Goal: Check status: Check status

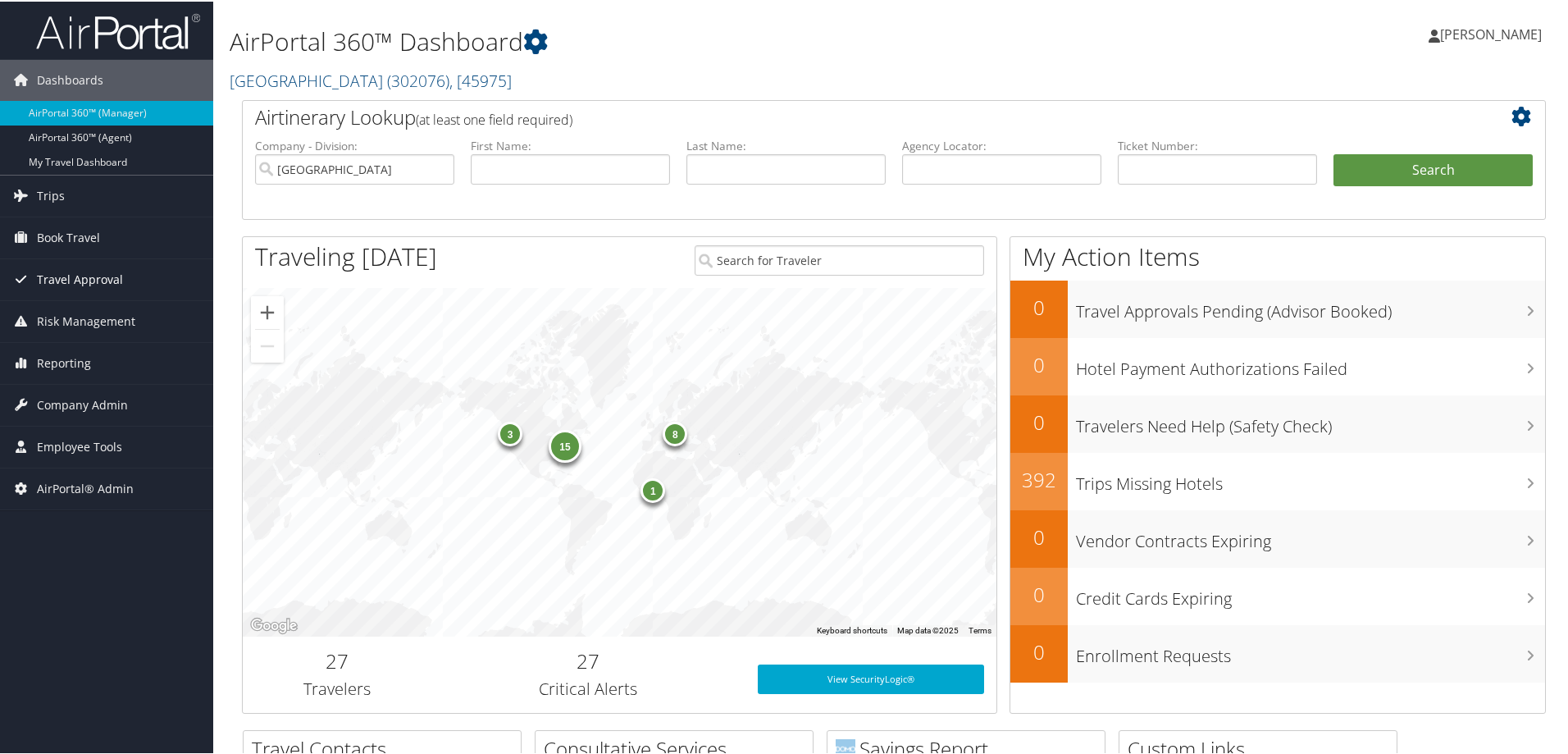
click at [70, 277] on span "Travel Approval" at bounding box center [80, 279] width 86 height 41
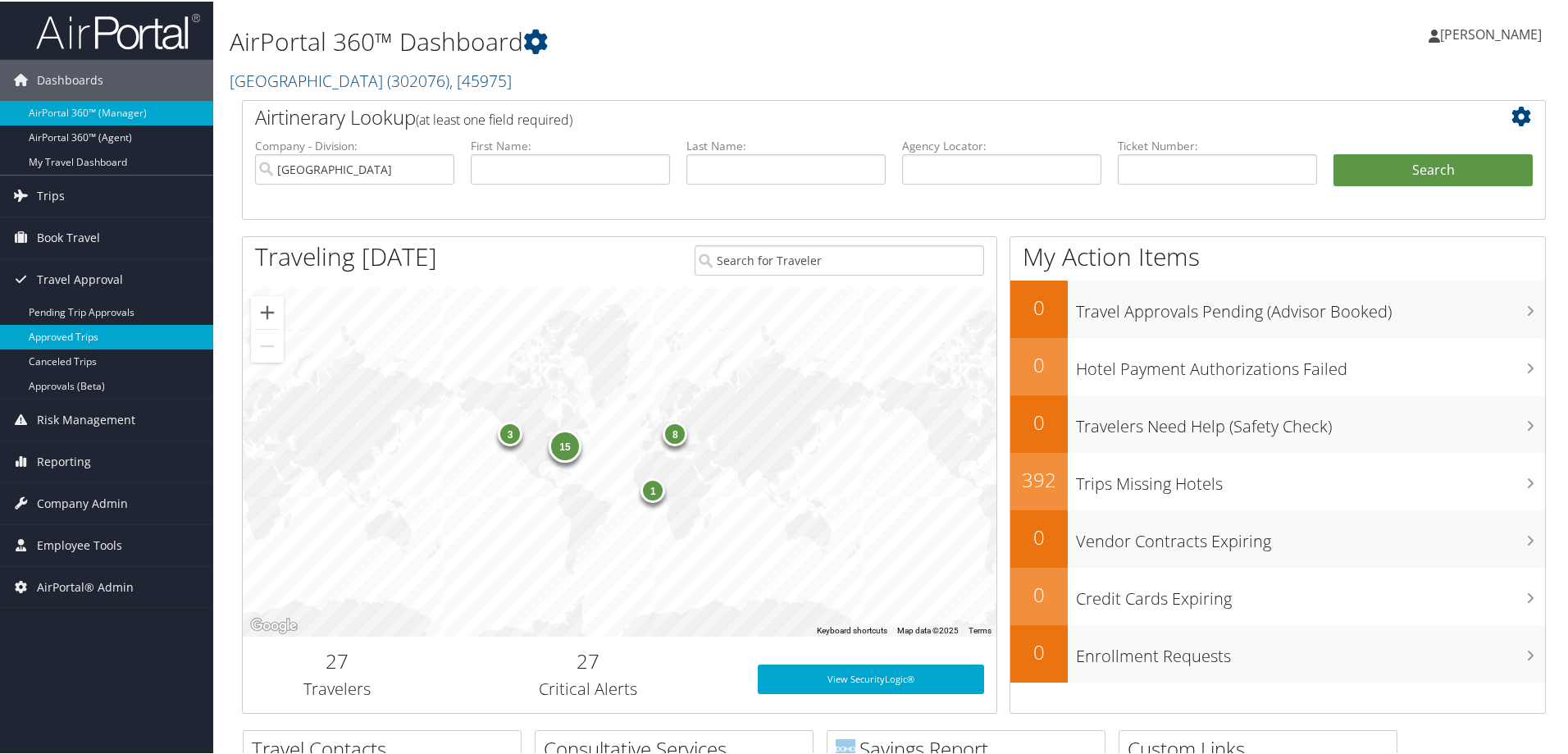
click at [80, 334] on link "Approved Trips" at bounding box center [107, 335] width 213 height 25
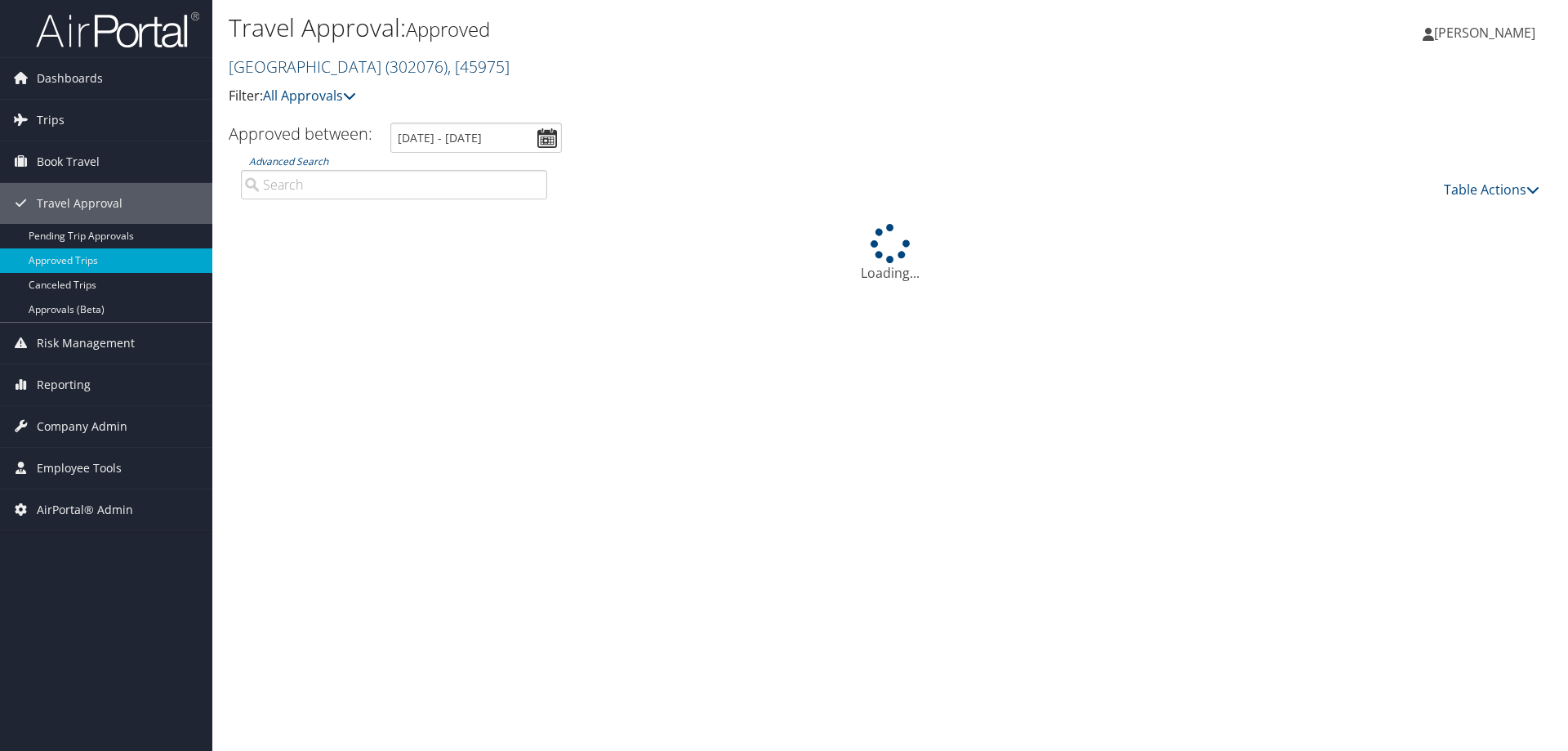
click at [304, 63] on link "Temple University ( 302076 ) , [ 45975 ]" at bounding box center [369, 67] width 281 height 22
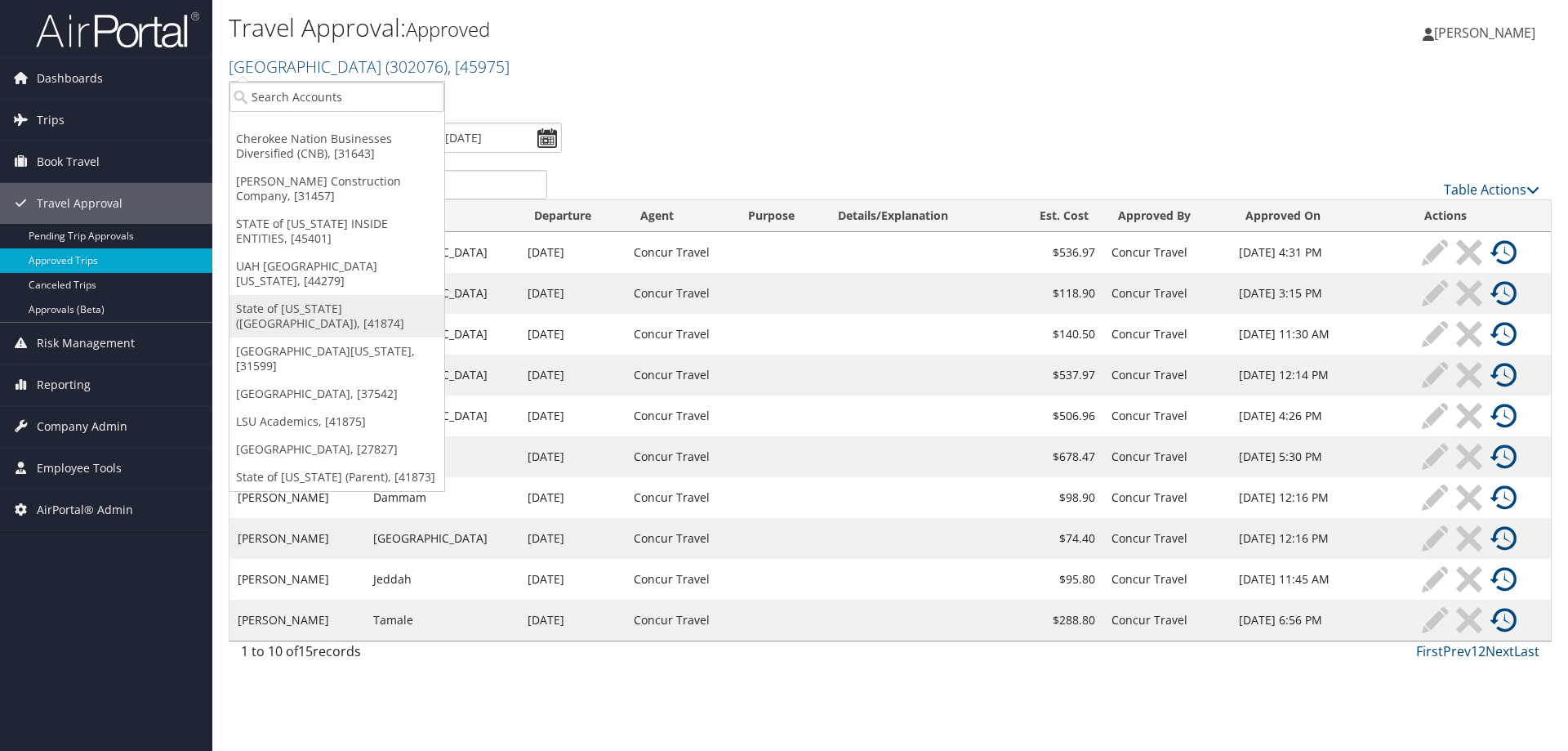
click at [400, 306] on link "State of [US_STATE] ([GEOGRAPHIC_DATA]), [41874]" at bounding box center [336, 316] width 215 height 43
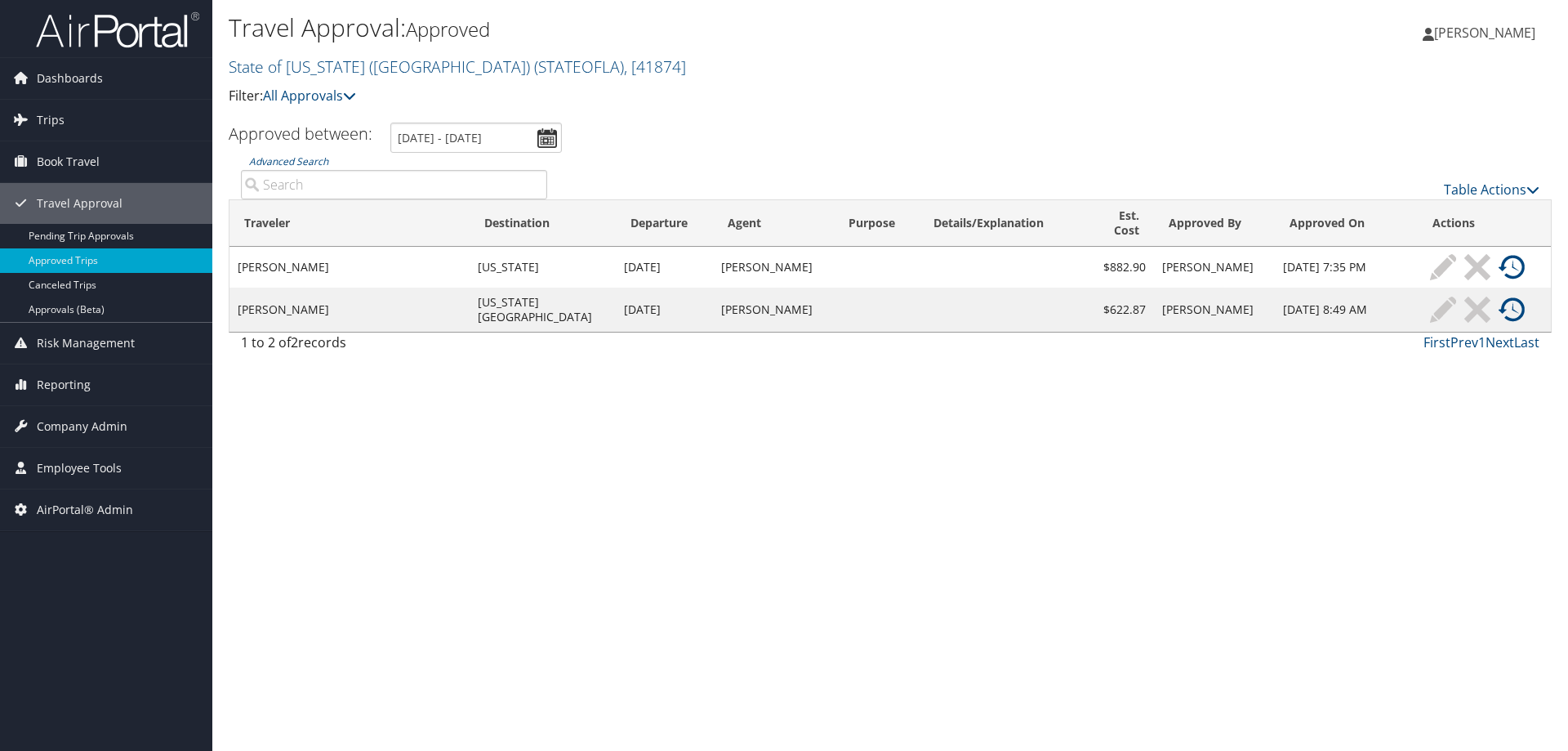
paste input "D81T3G"
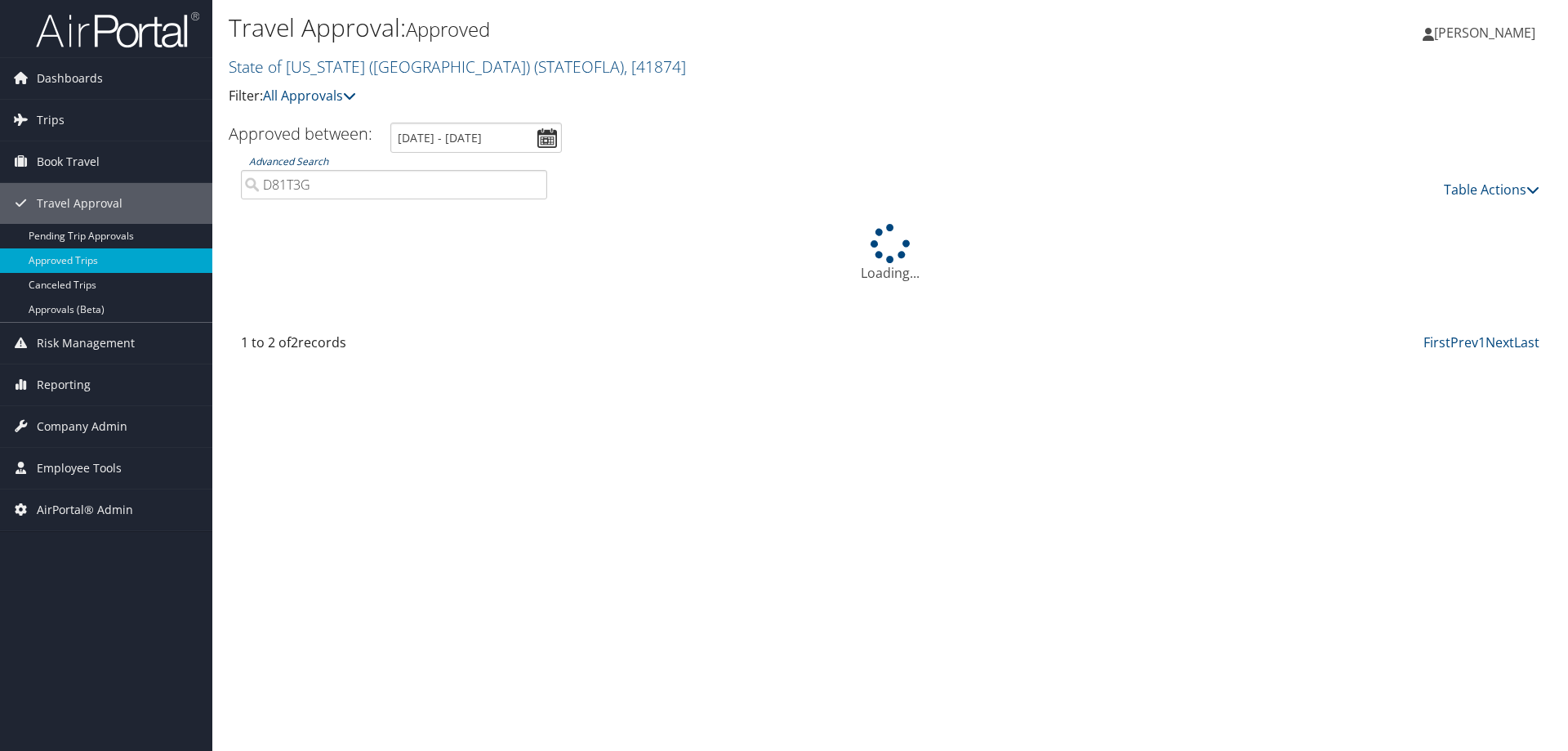
type input "D81T3G"
click at [290, 158] on link "Advanced Search" at bounding box center [288, 161] width 80 height 14
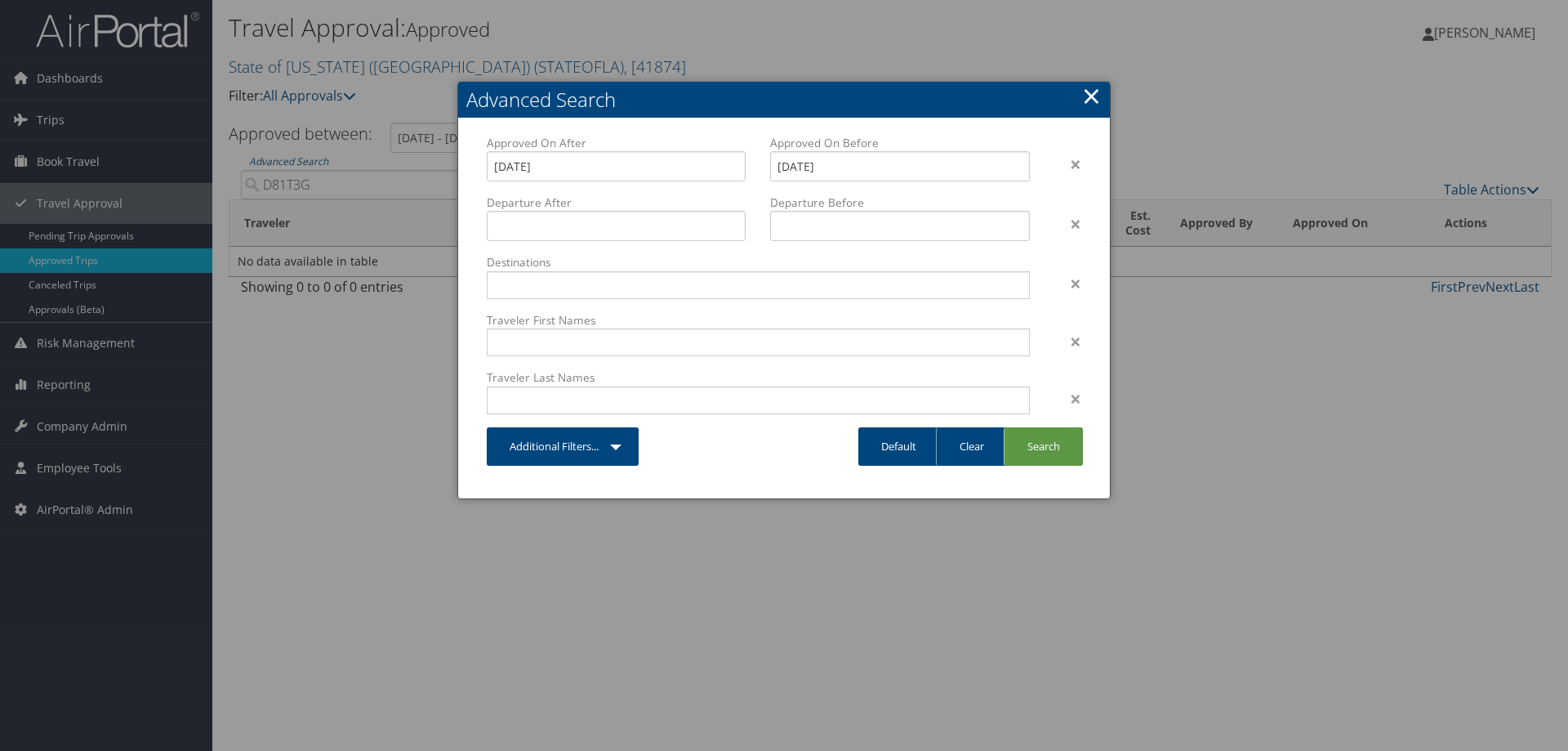
click at [1090, 98] on link "×" at bounding box center [1091, 96] width 19 height 33
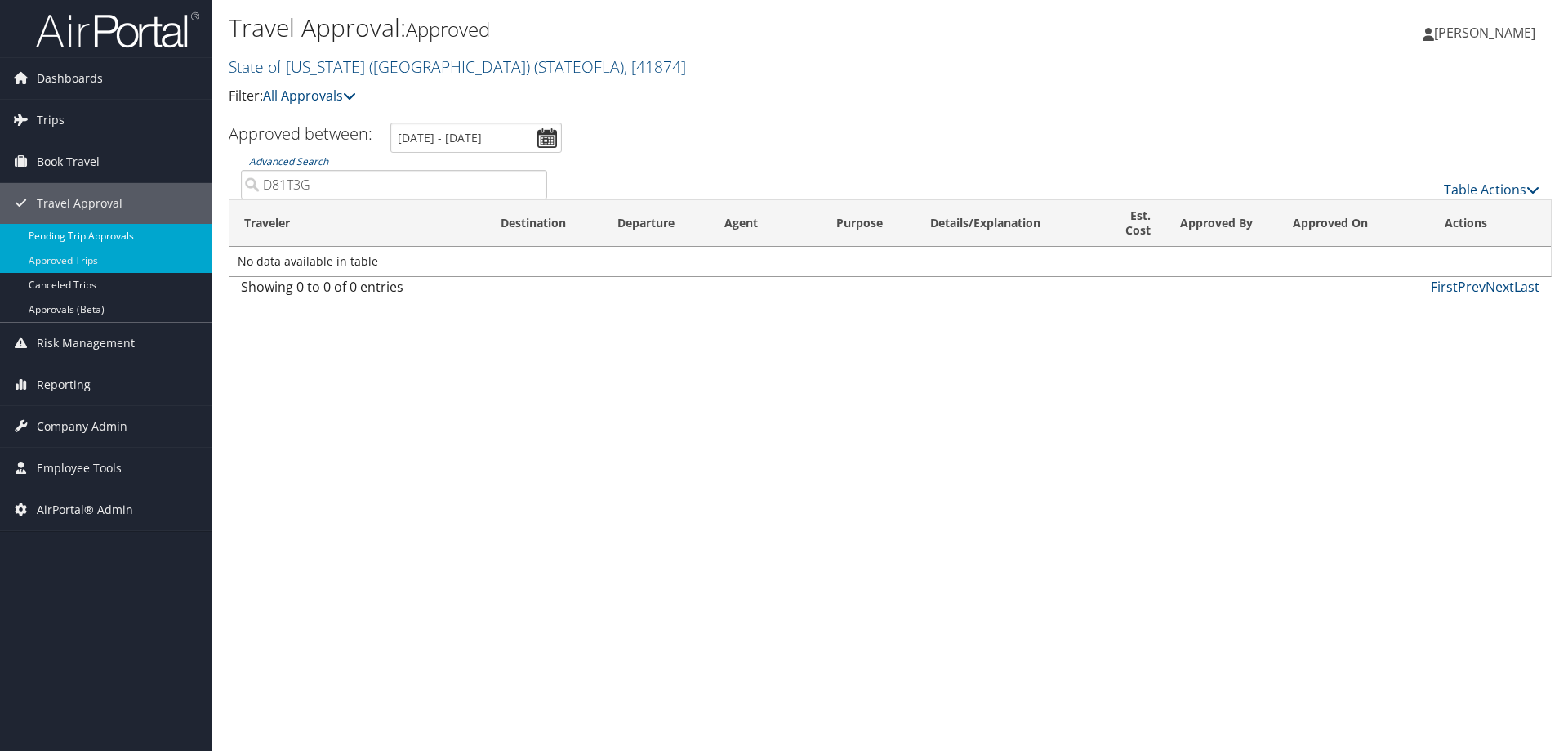
click at [110, 240] on link "Pending Trip Approvals" at bounding box center [106, 235] width 212 height 25
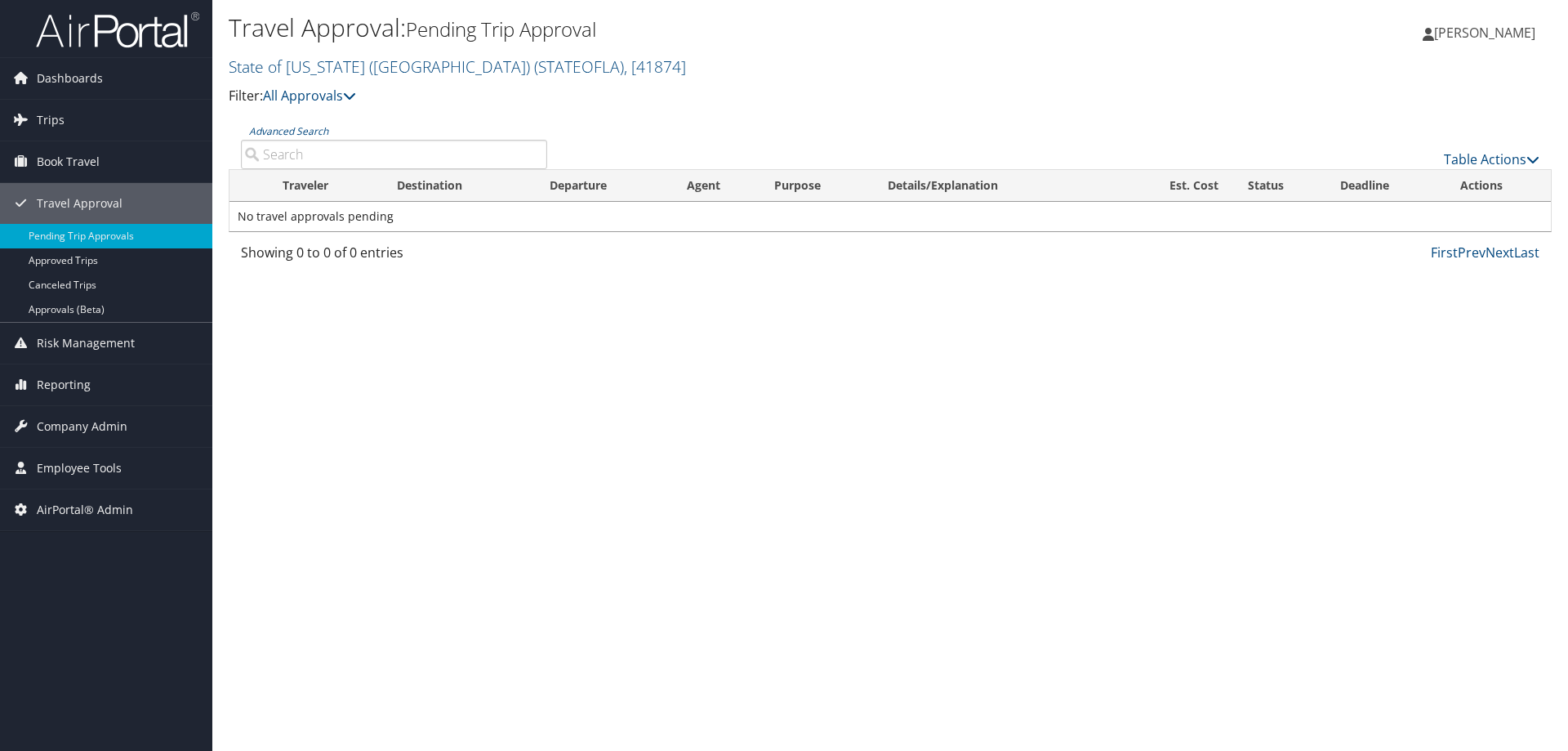
click at [317, 152] on input "Advanced Search" at bounding box center [394, 154] width 306 height 29
paste input "D81T3G"
type input "D81T3G"
click at [286, 132] on link "Advanced Search" at bounding box center [288, 131] width 80 height 14
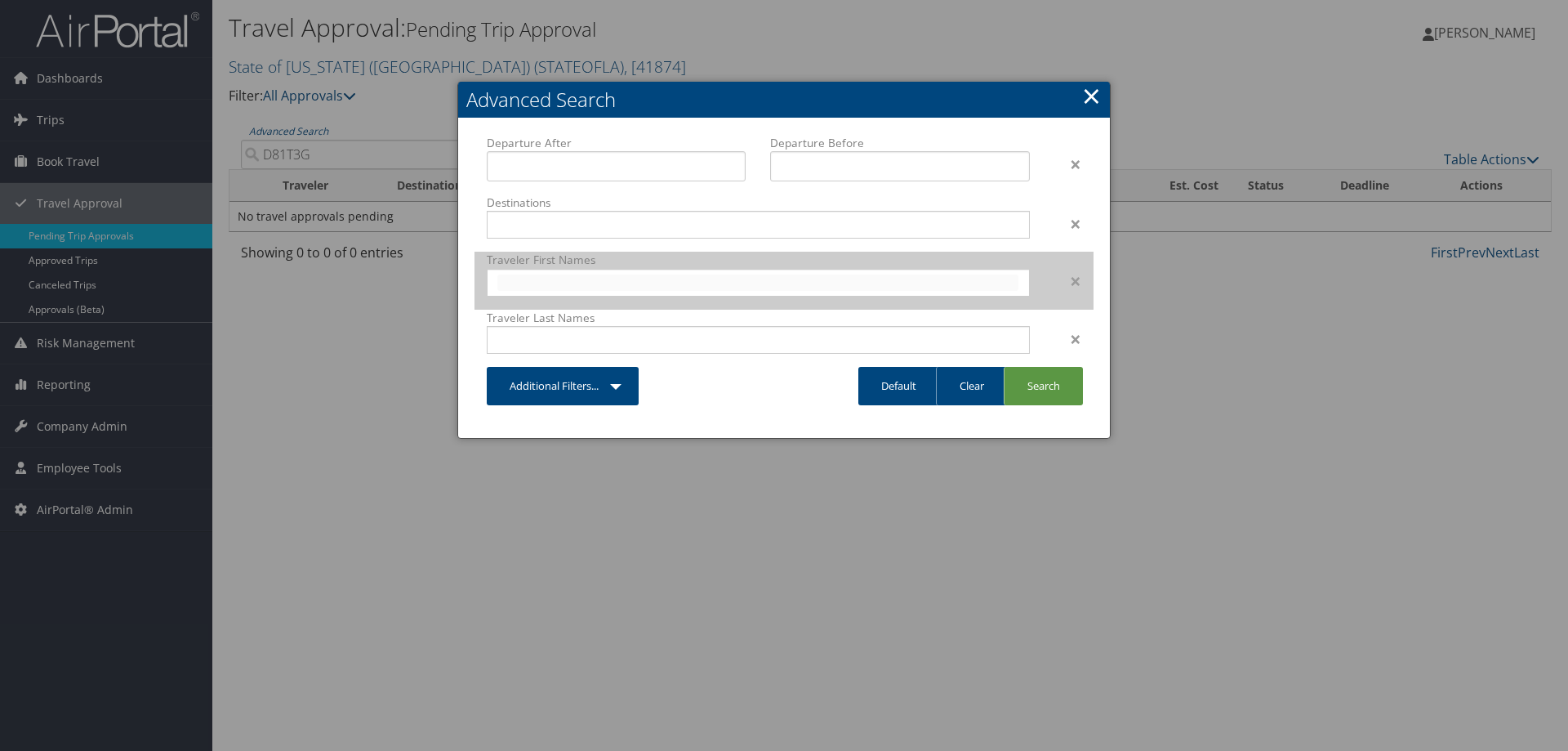
click at [622, 280] on input "text" at bounding box center [757, 283] width 521 height 16
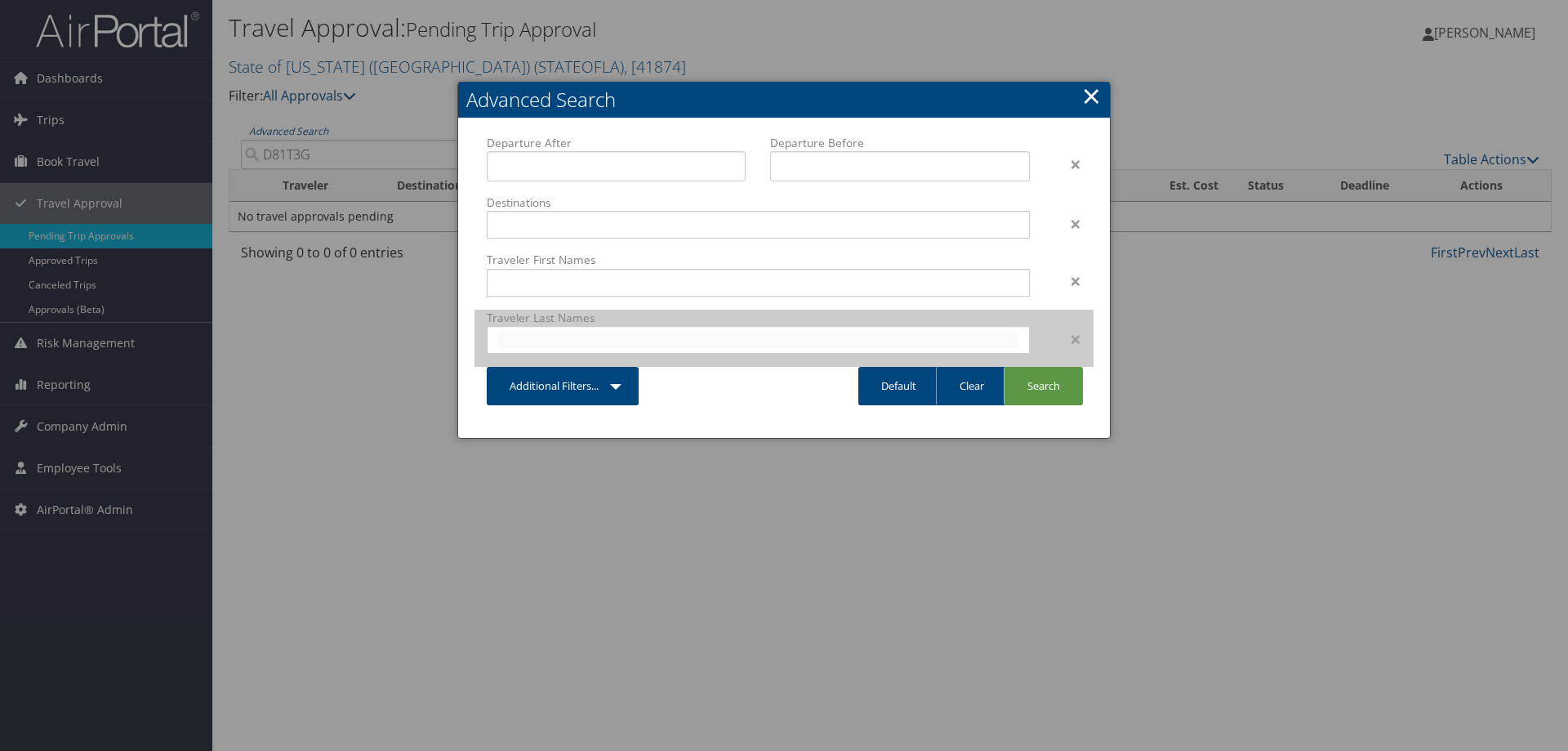
click at [626, 336] on input "text" at bounding box center [757, 339] width 521 height 16
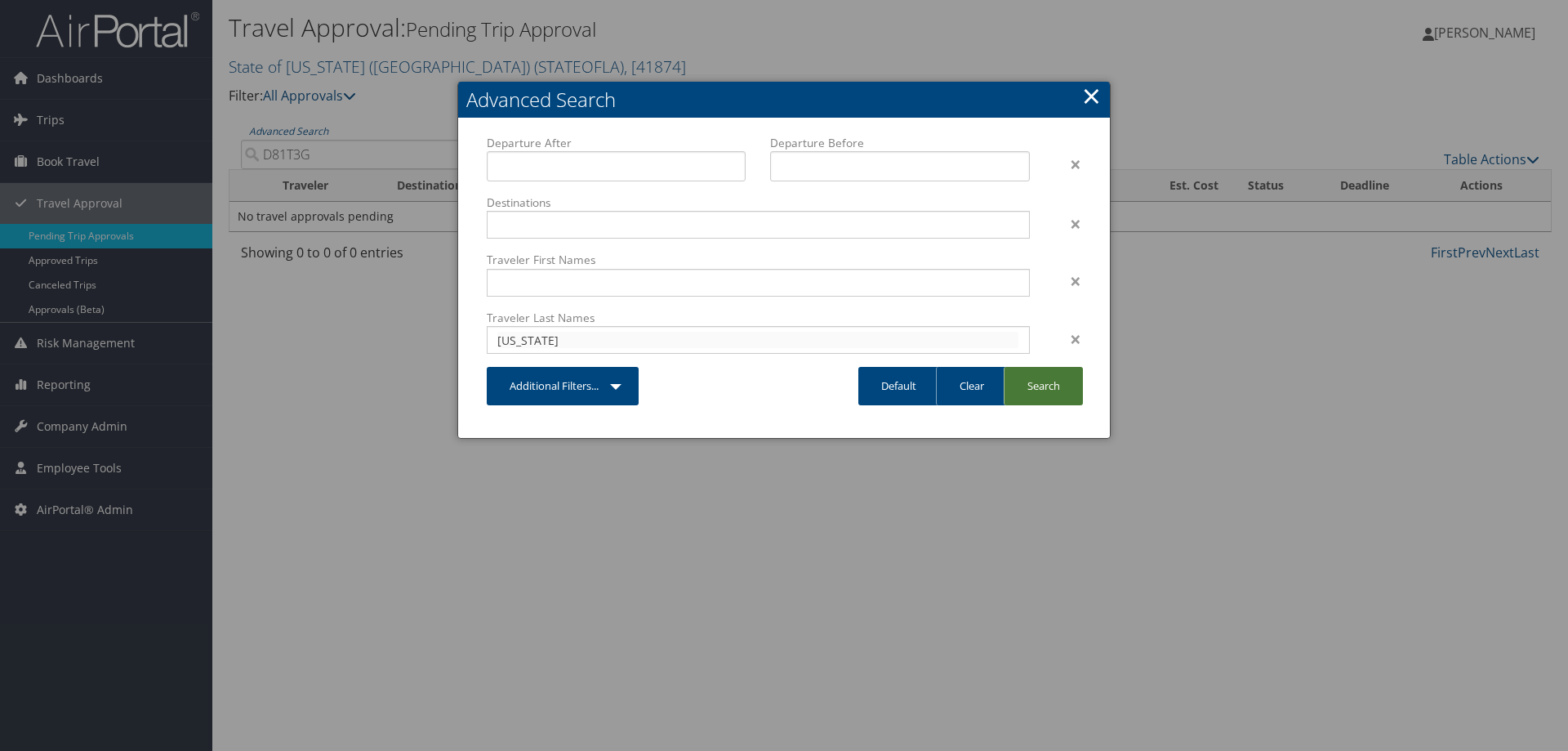
type input "washington"
click at [1045, 395] on link "Search" at bounding box center [1043, 385] width 80 height 39
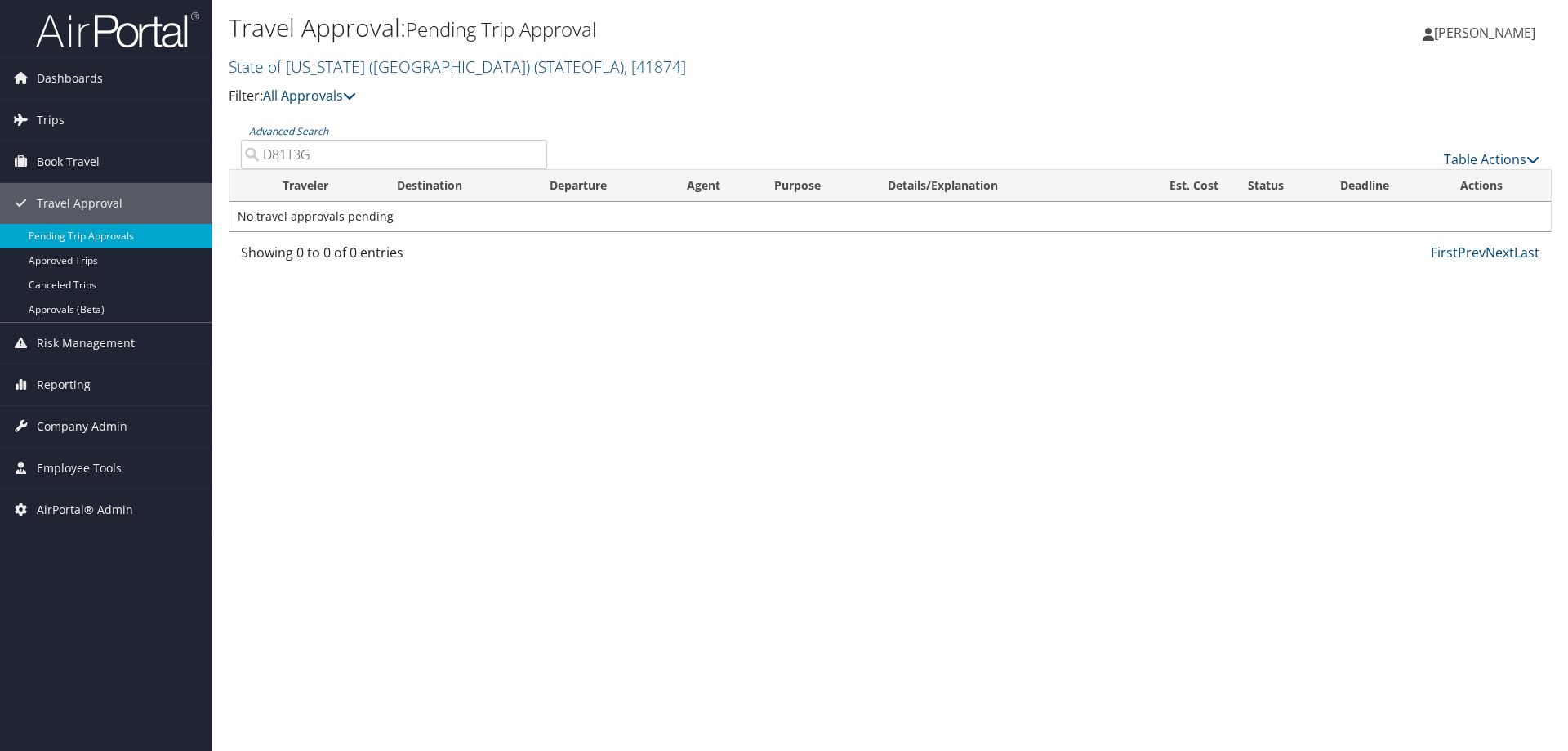
drag, startPoint x: 336, startPoint y: 153, endPoint x: 246, endPoint y: 148, distance: 90.1
click at [246, 148] on input "D81T3G" at bounding box center [394, 154] width 306 height 29
click at [294, 127] on link "Advanced Search" at bounding box center [288, 131] width 80 height 14
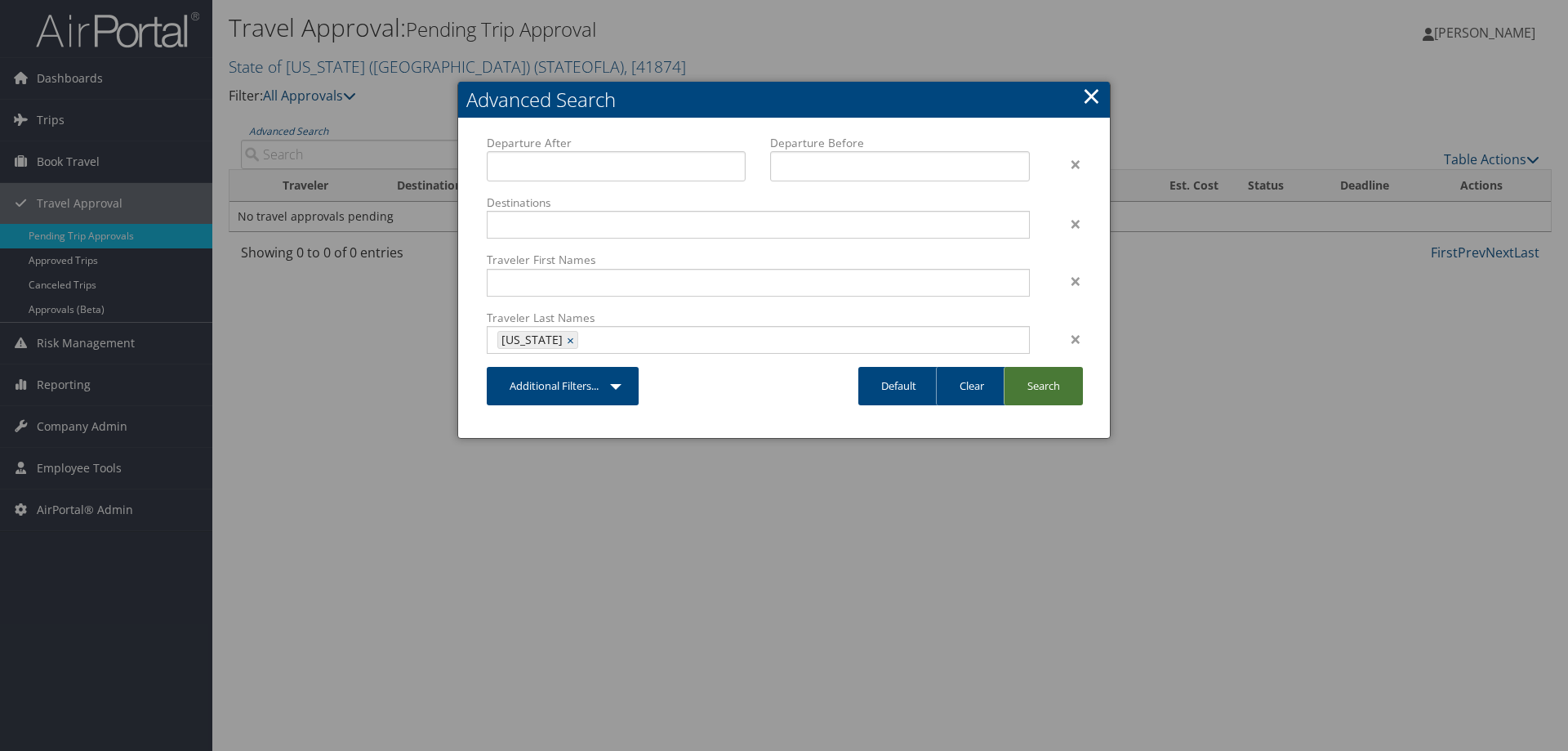
click at [1051, 378] on link "Search" at bounding box center [1043, 385] width 80 height 39
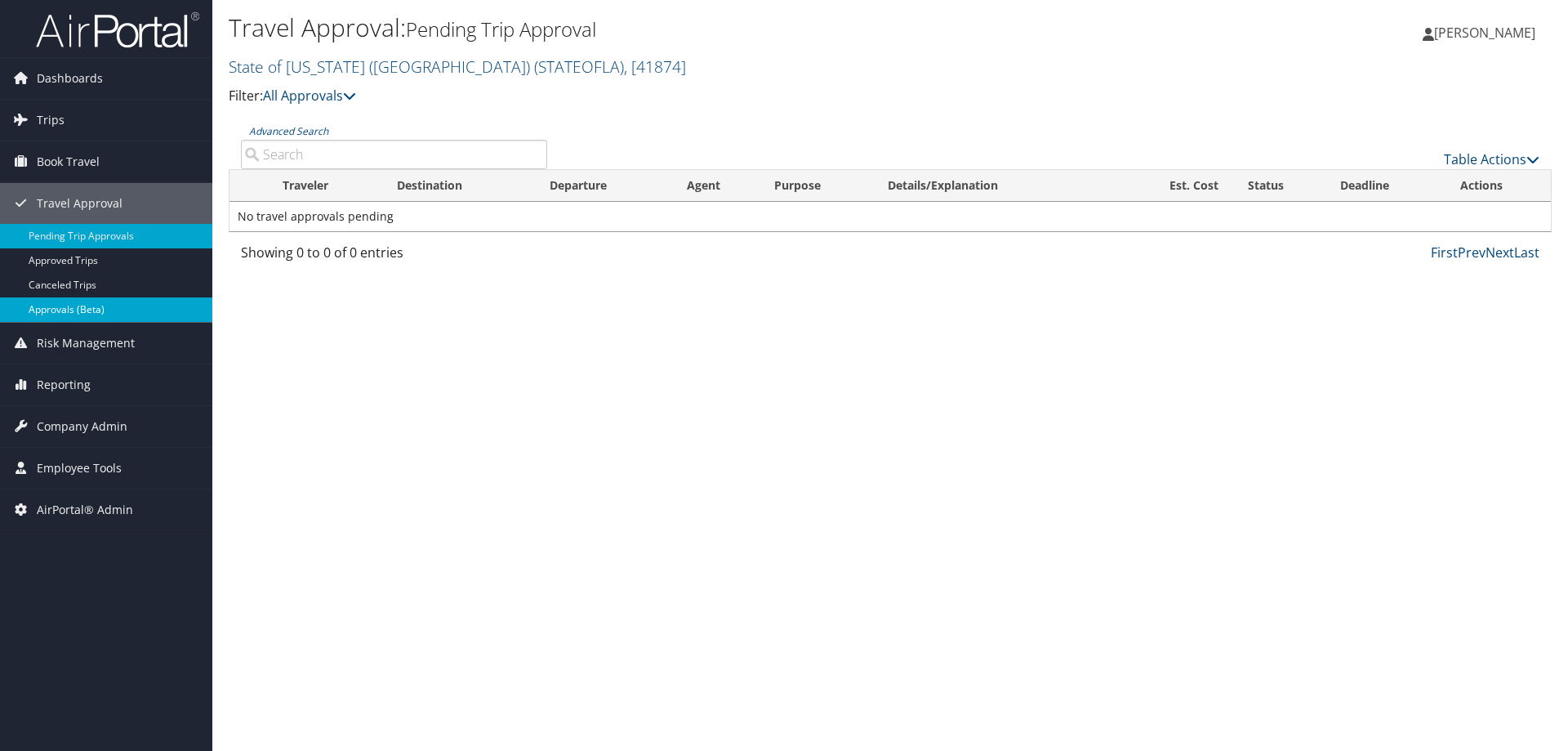
click at [80, 307] on link "Approvals (Beta)" at bounding box center [106, 309] width 212 height 25
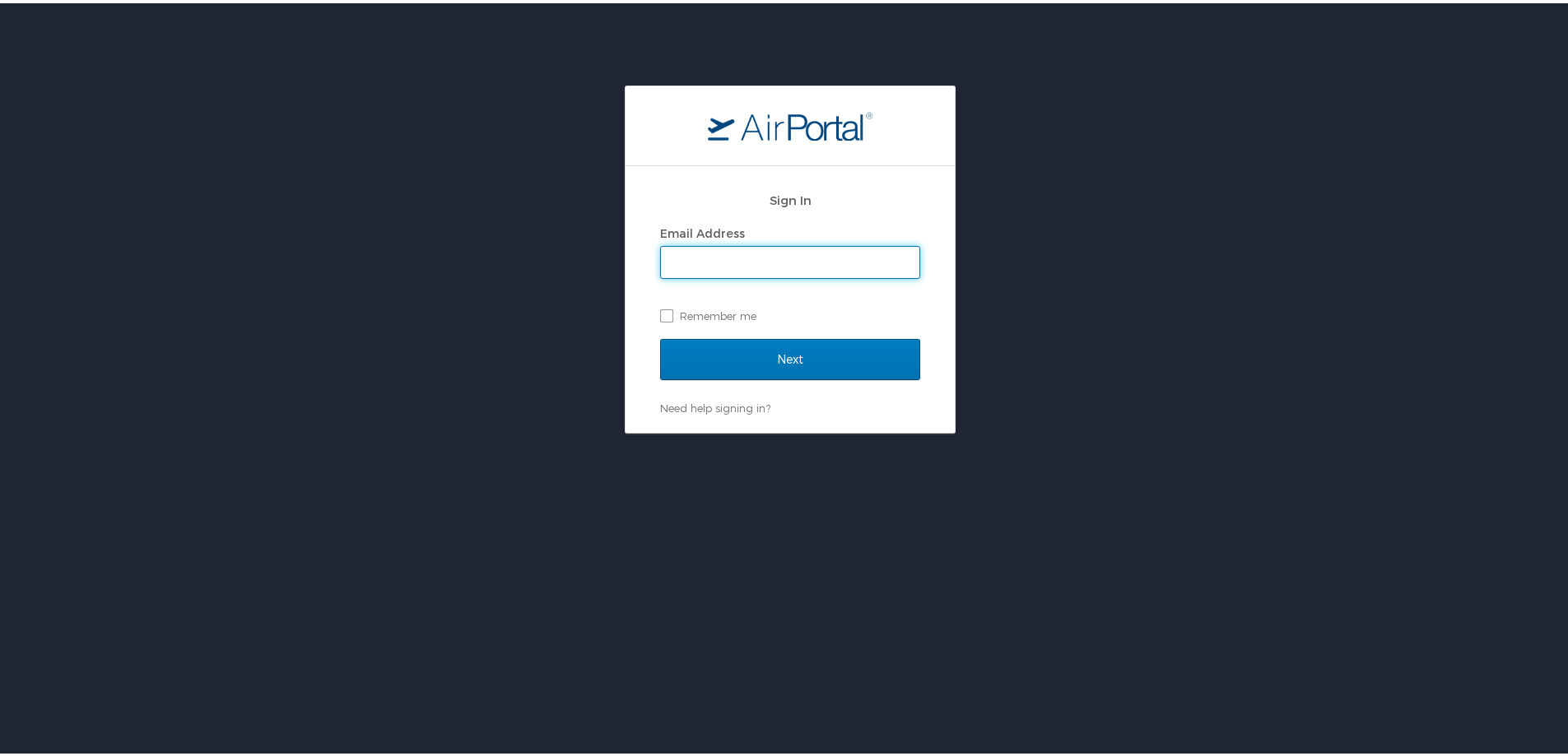
type input "trent.sawyer@cbtravel.com"
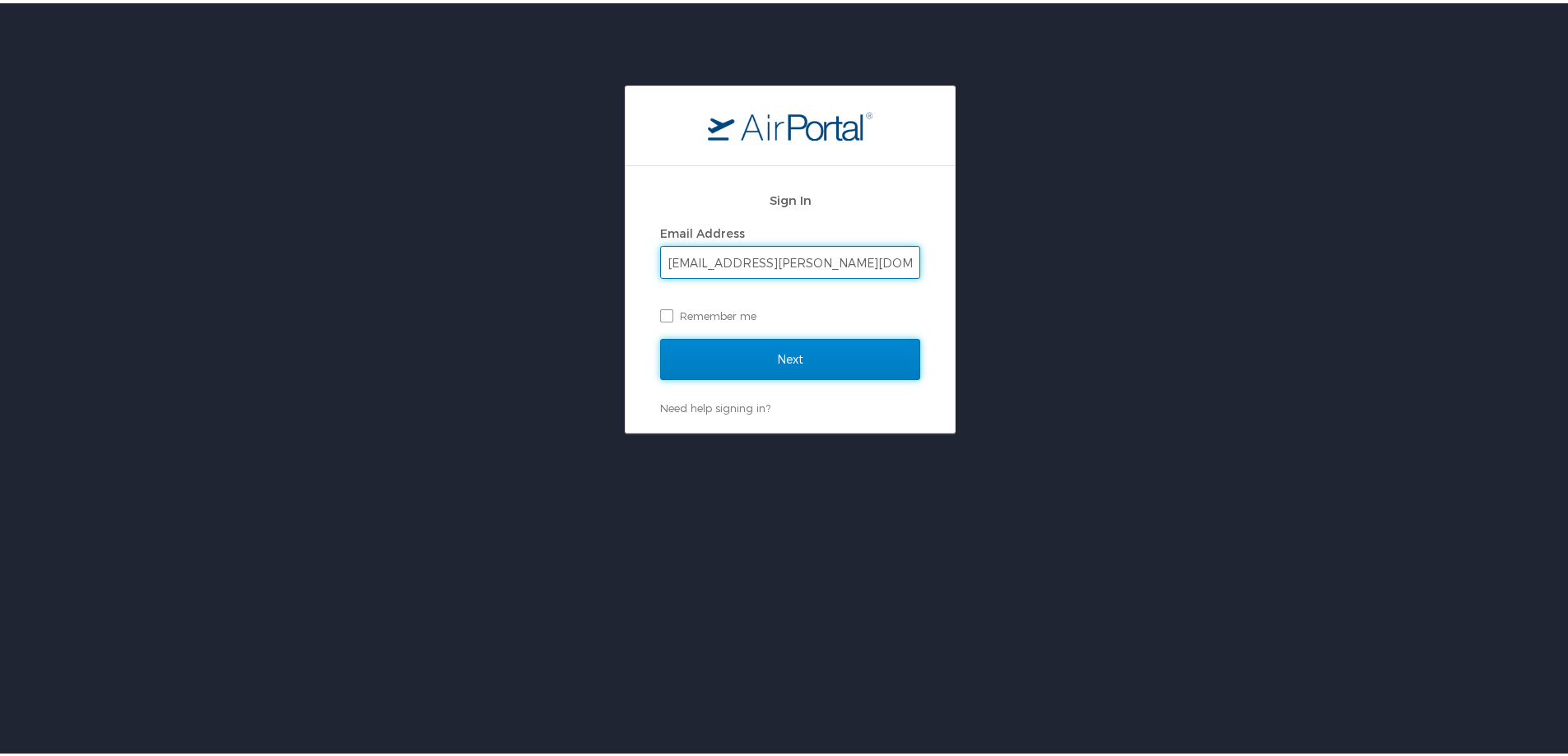
click at [797, 354] on input "Next" at bounding box center [789, 356] width 260 height 41
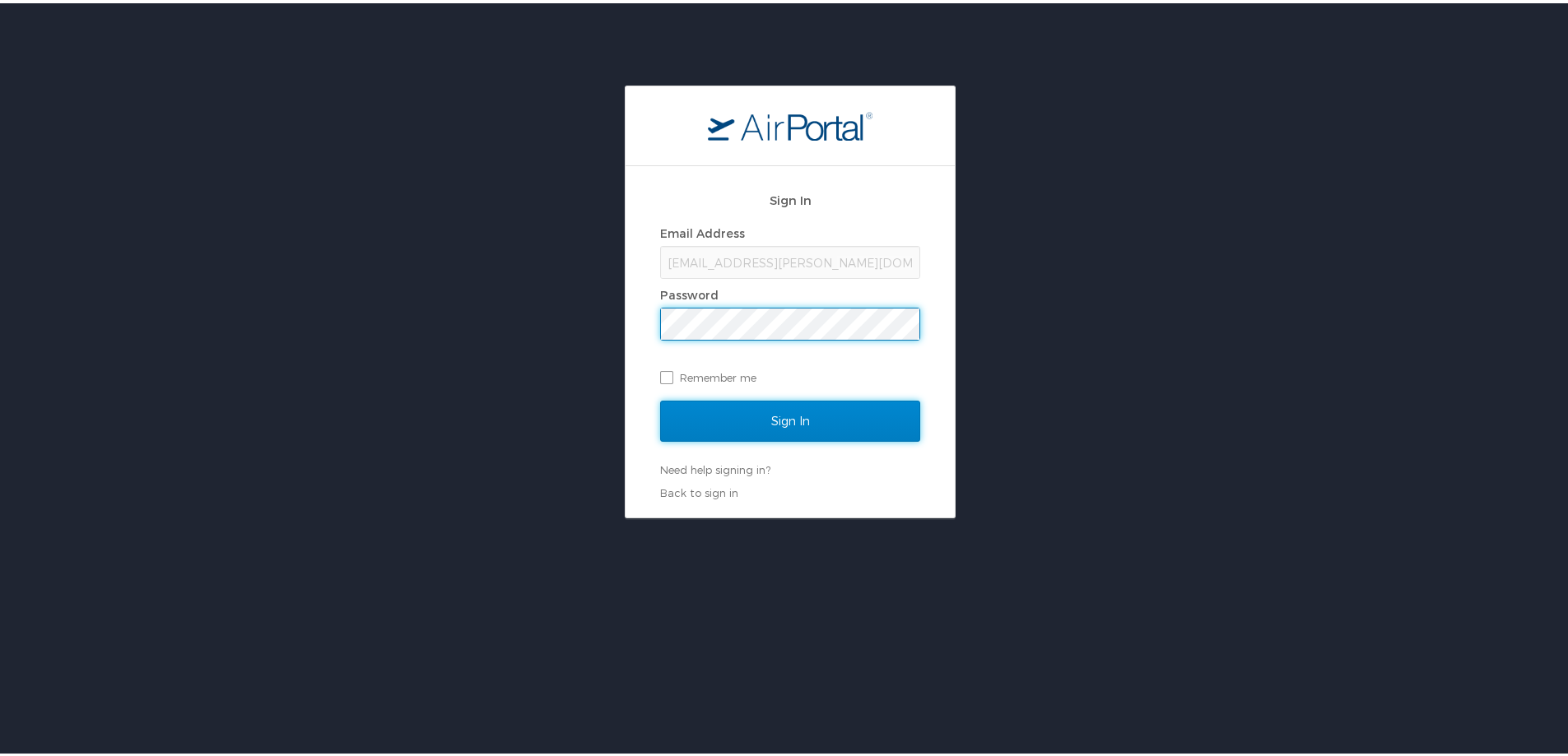
click at [785, 405] on input "Sign In" at bounding box center [789, 418] width 260 height 41
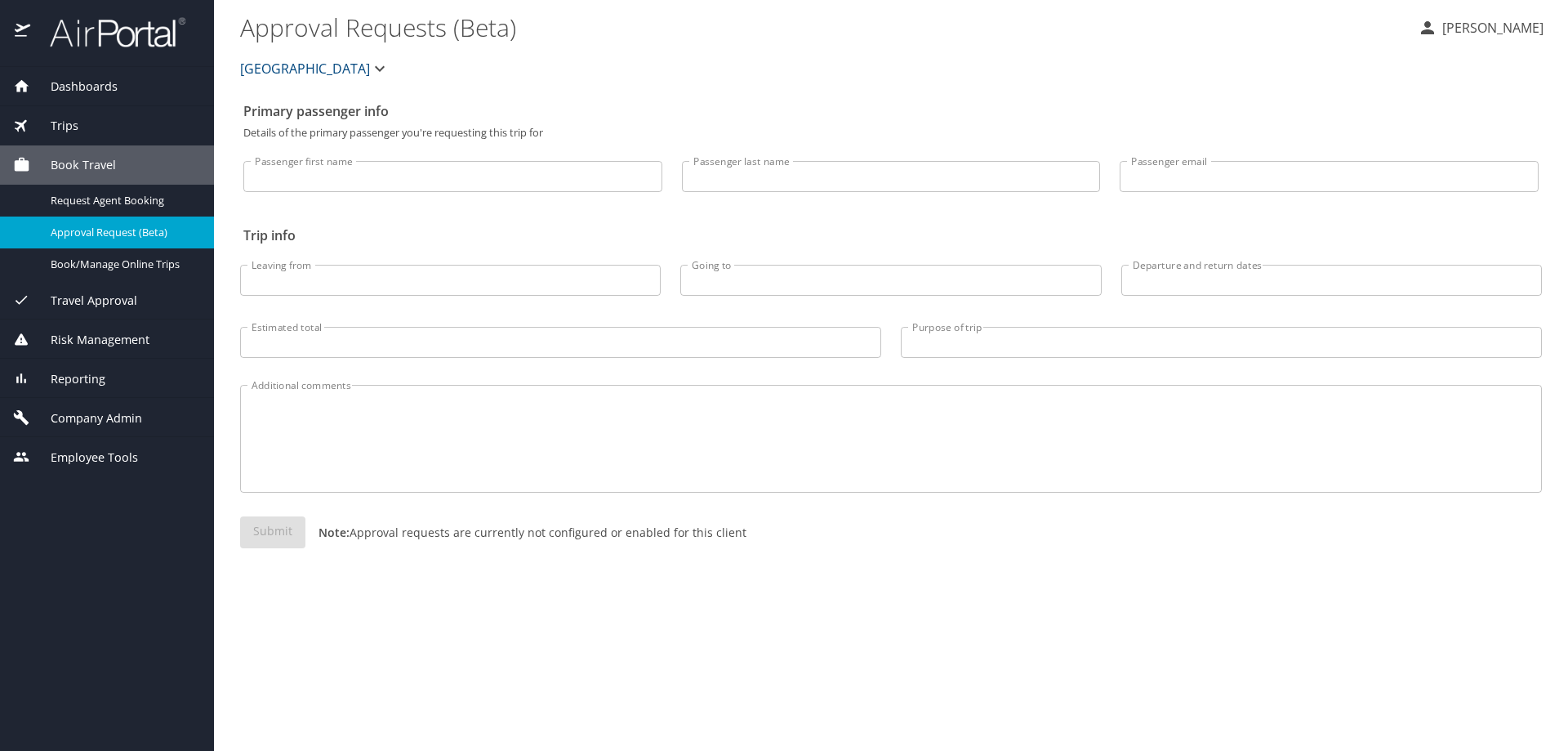
click at [105, 299] on span "Travel Approval" at bounding box center [83, 301] width 107 height 18
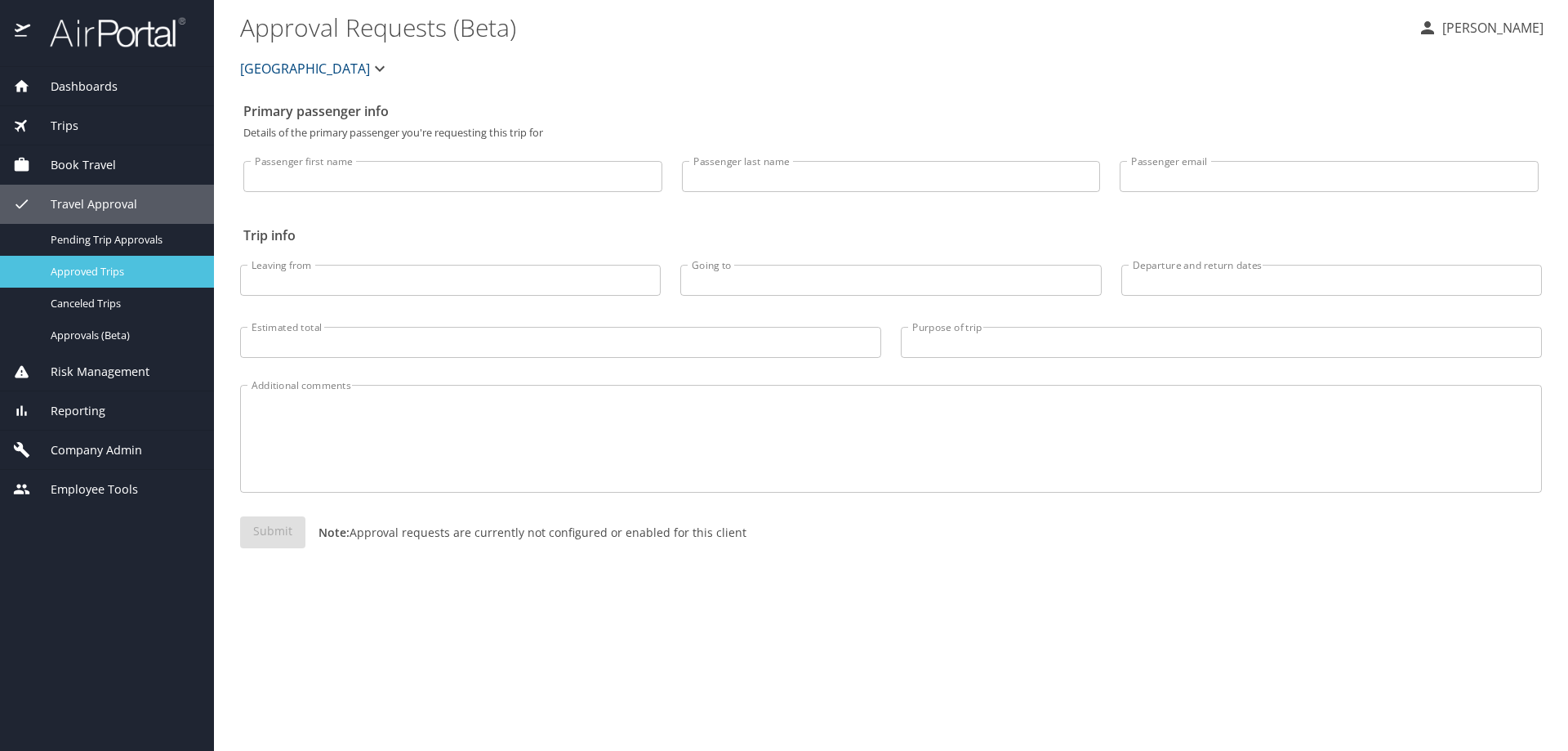
click at [111, 274] on span "Approved Trips" at bounding box center [122, 271] width 144 height 15
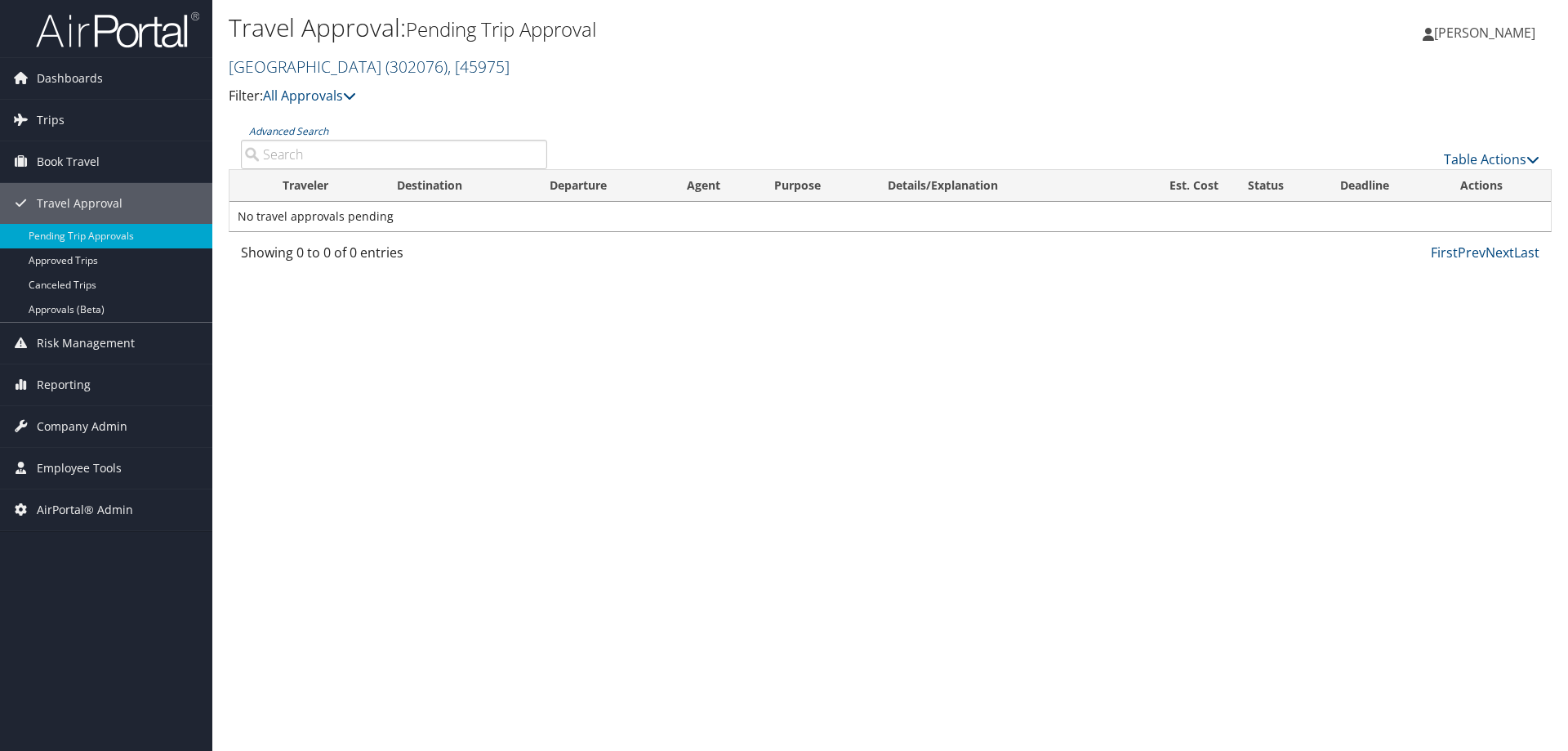
click at [341, 62] on link "Temple University ( 302076 ) , [ 45975 ]" at bounding box center [369, 67] width 281 height 22
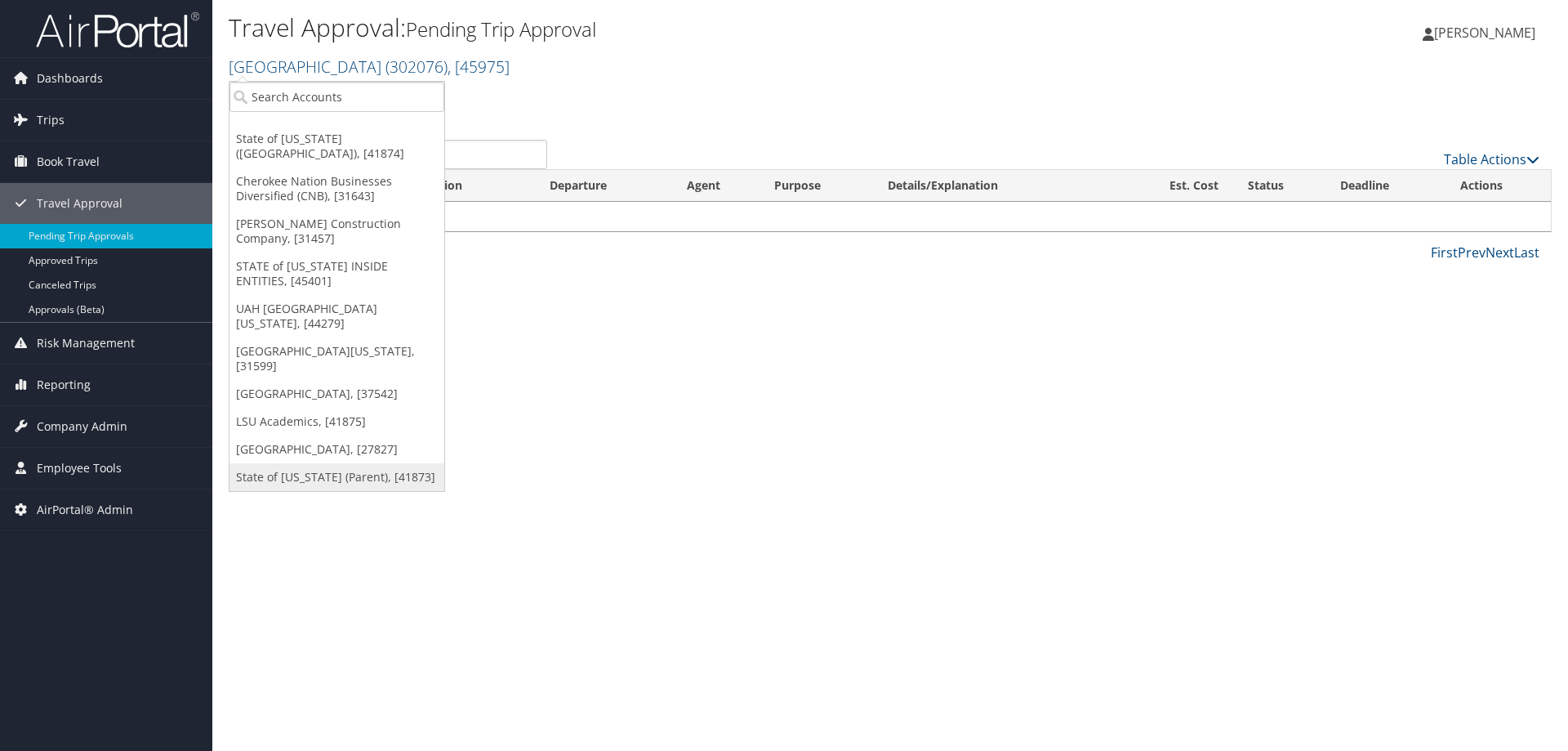
click at [295, 463] on link "State of [US_STATE] (Parent), [41873]" at bounding box center [336, 477] width 215 height 27
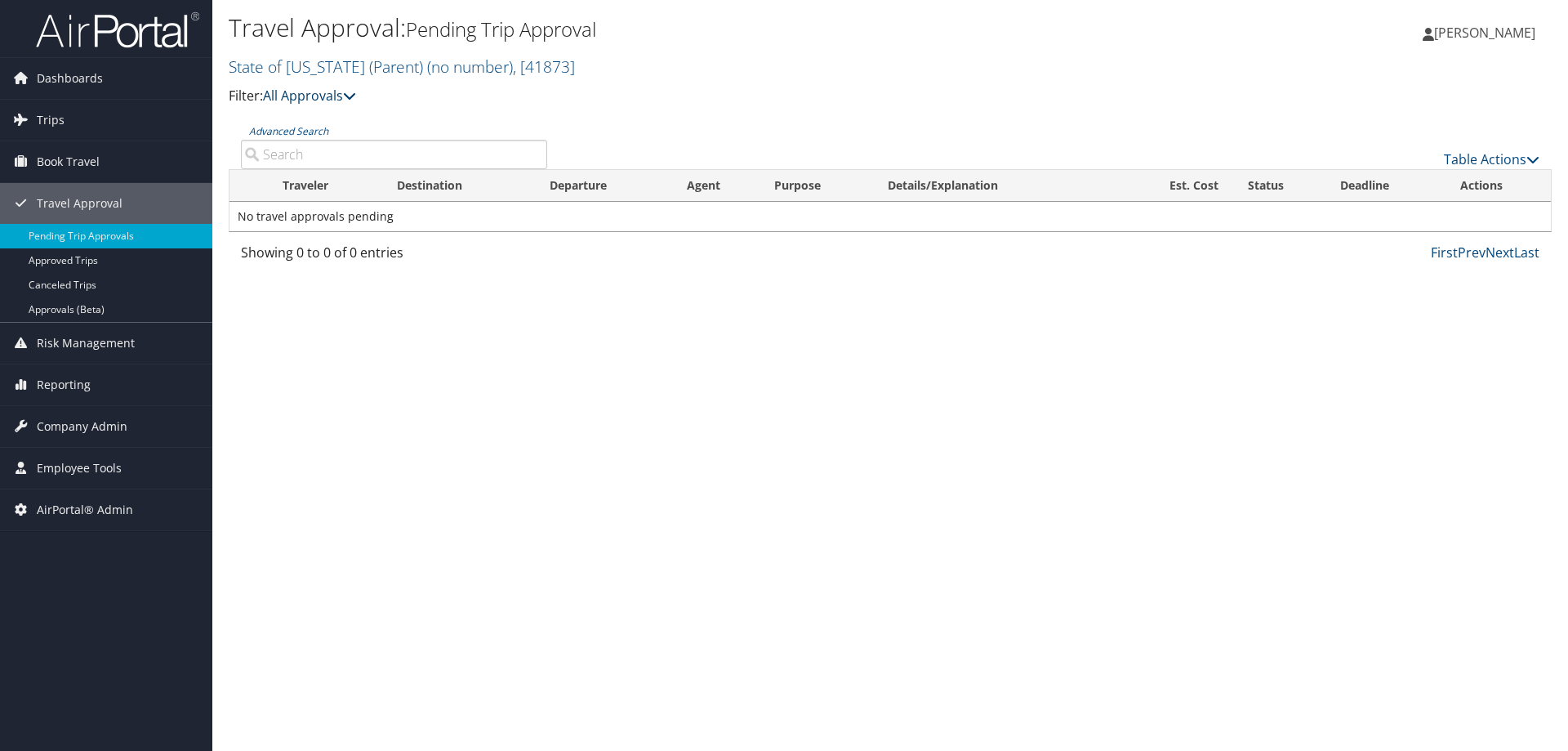
click at [306, 98] on link "All Approvals" at bounding box center [309, 95] width 93 height 18
click at [636, 106] on p "Filter: All Approvals" at bounding box center [669, 96] width 882 height 21
click at [417, 152] on input "Advanced Search" at bounding box center [394, 154] width 306 height 29
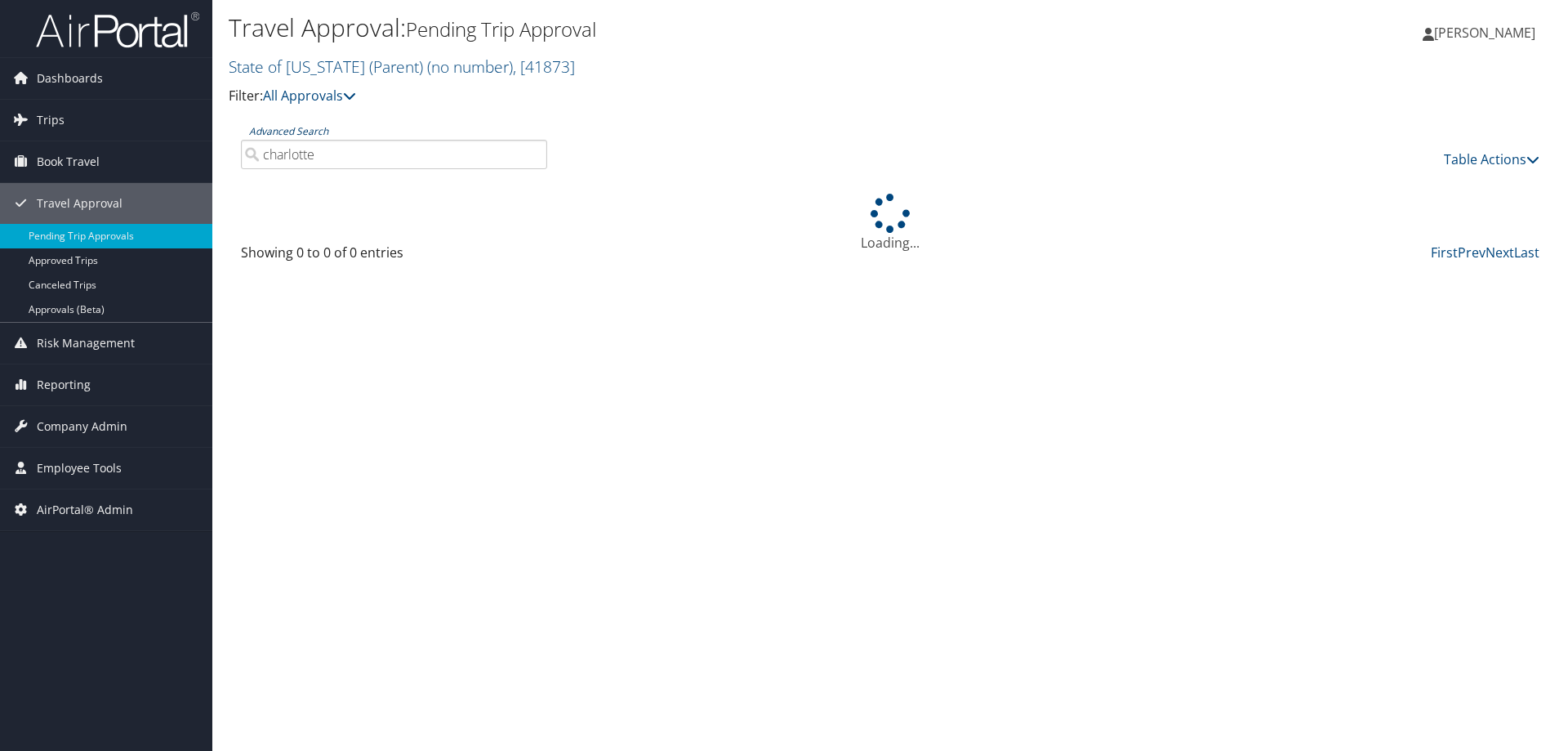
type input "charlotte"
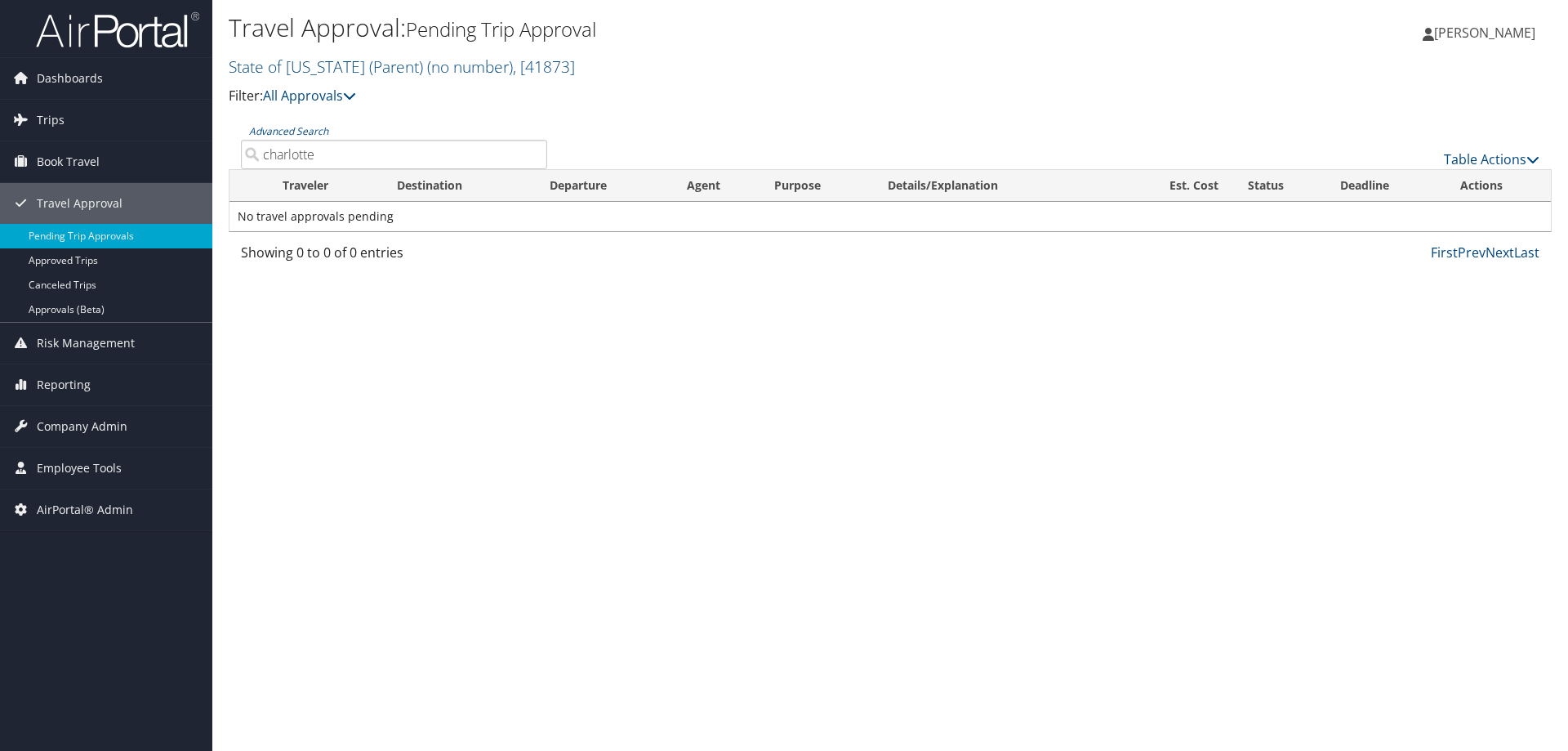
click at [533, 154] on input "charlotte" at bounding box center [394, 154] width 306 height 29
drag, startPoint x: 199, startPoint y: 649, endPoint x: 203, endPoint y: 634, distance: 15.5
click at [200, 643] on div "Dashboards AirPortal 360™ (Manager) AirPortal 360™ (Agent) My Travel Dashboard …" at bounding box center [784, 375] width 1568 height 751
click at [363, 69] on link "State of Louisiana (Parent) ( no number ) , [ 41873 ]" at bounding box center [401, 67] width 347 height 22
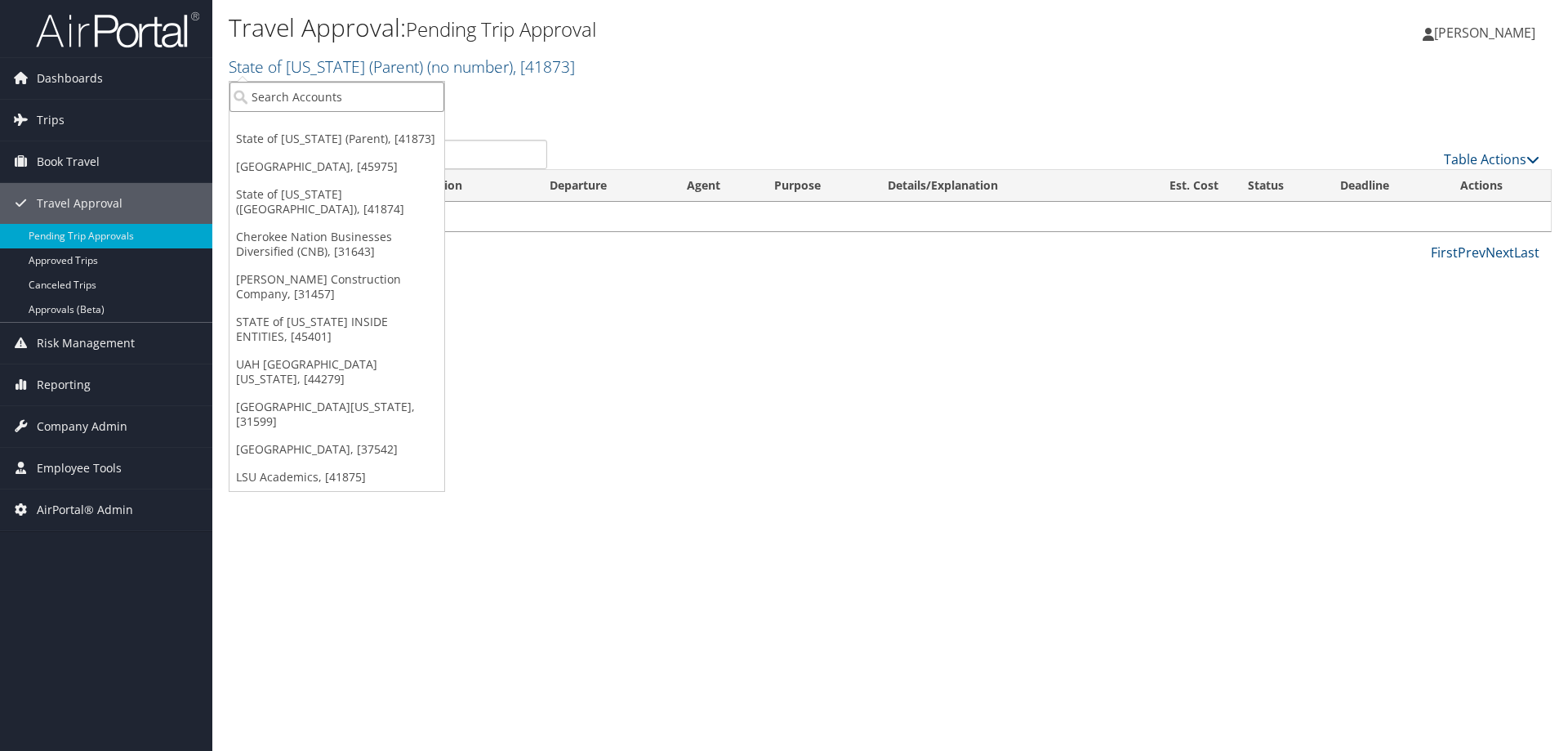
click at [347, 101] on input "search" at bounding box center [336, 96] width 215 height 30
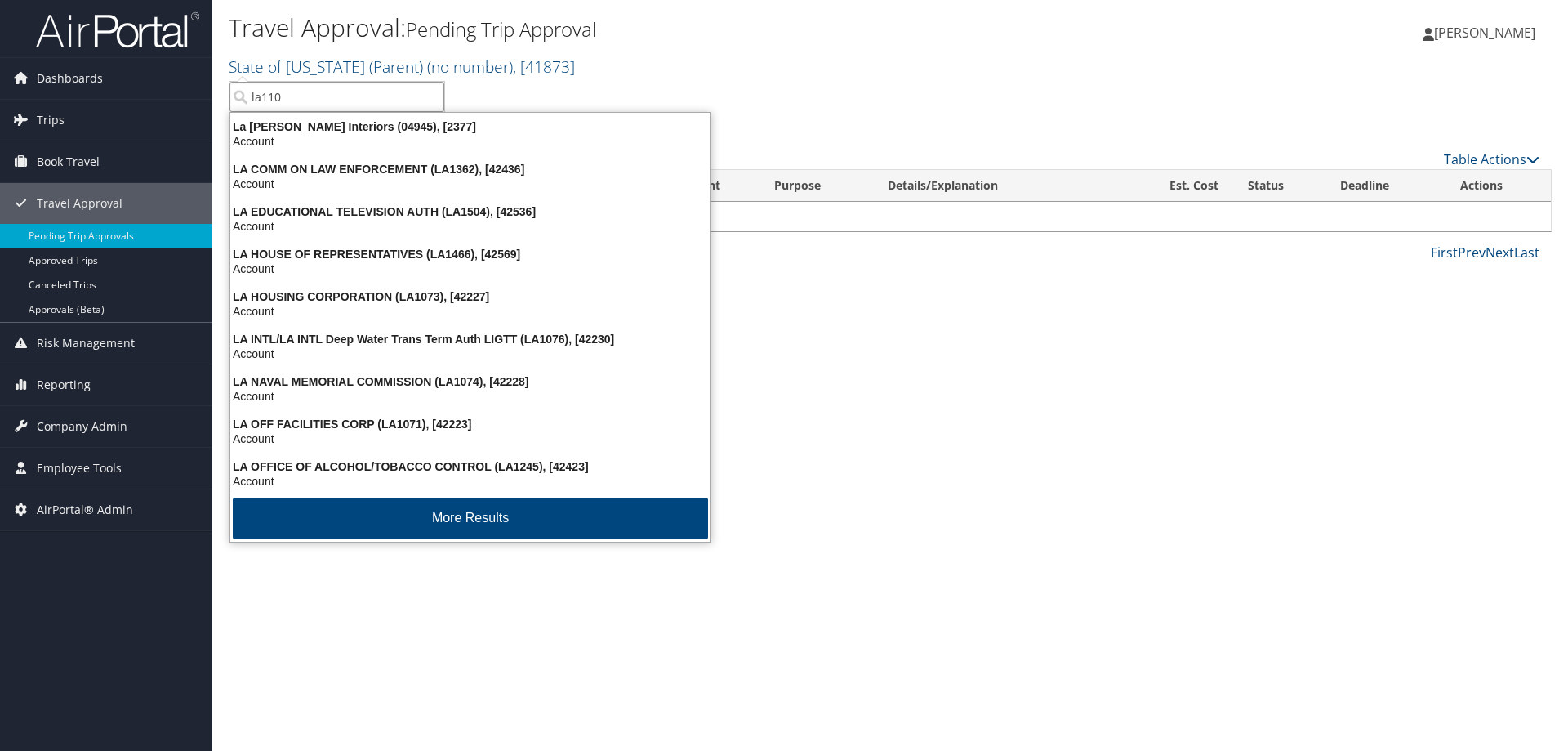
type input "la1109"
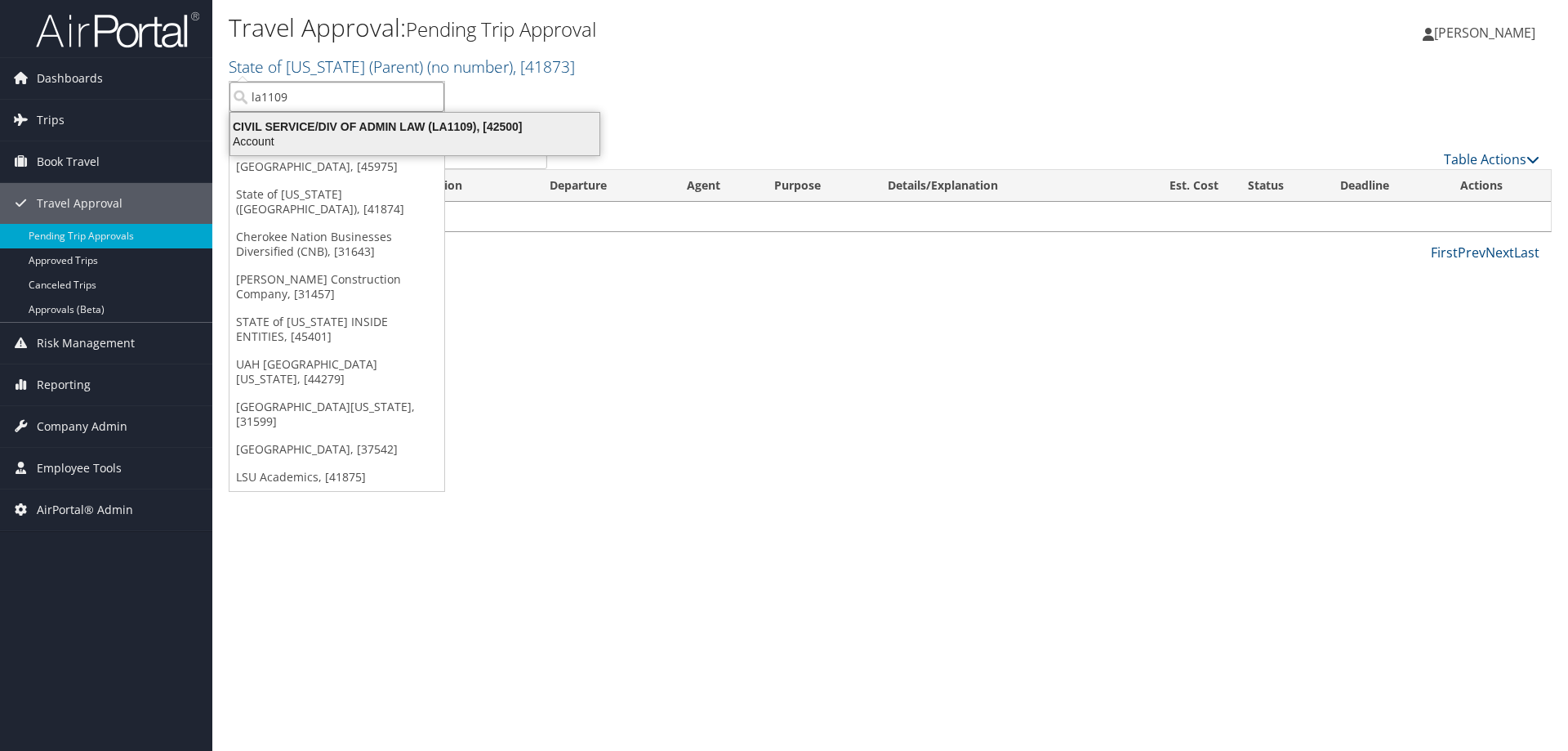
click at [377, 141] on div "Account" at bounding box center [415, 140] width 389 height 15
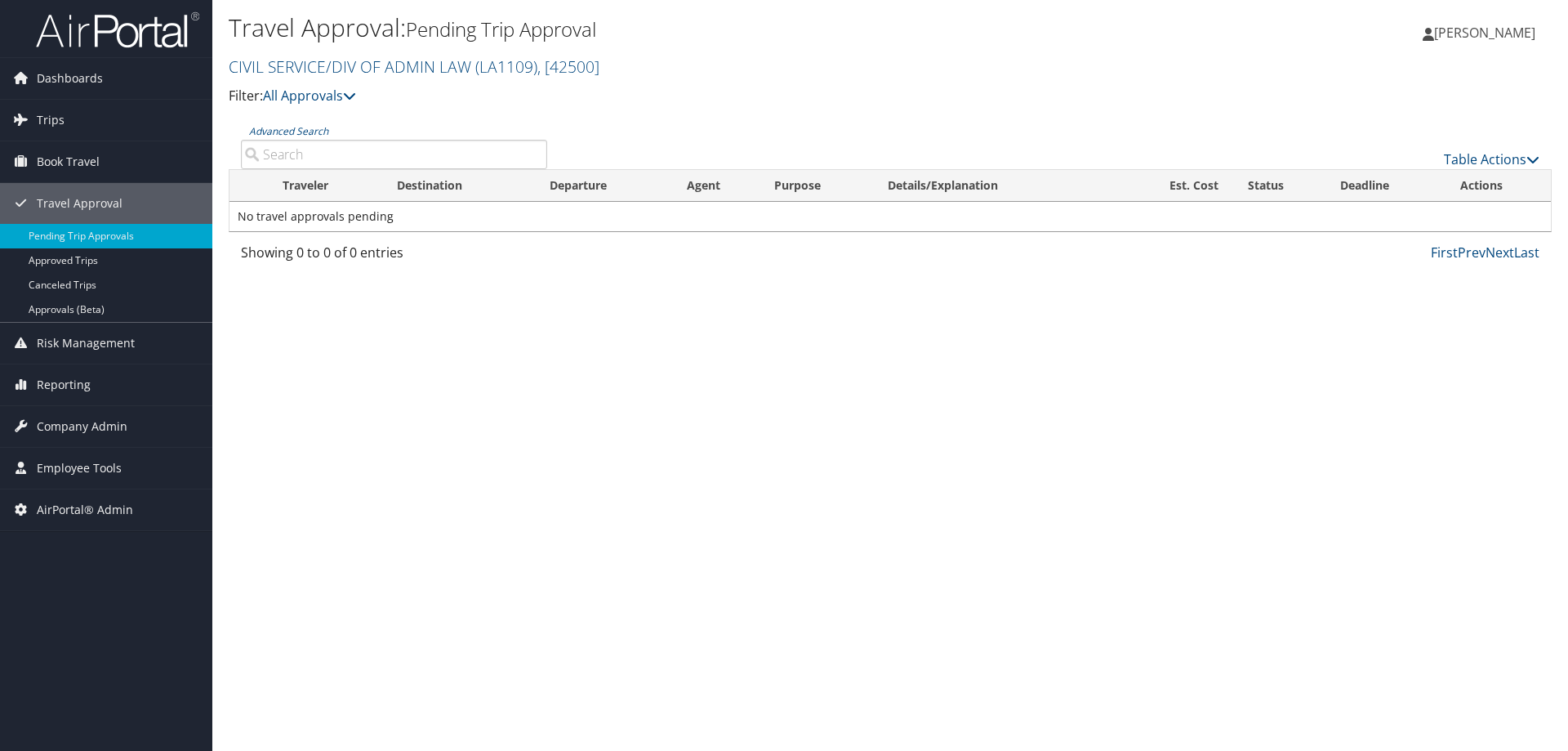
click at [390, 155] on input "Advanced Search" at bounding box center [394, 154] width 306 height 29
paste input "D81T3G"
type input "D81T3G"
click at [97, 262] on link "Approved Trips" at bounding box center [106, 260] width 212 height 25
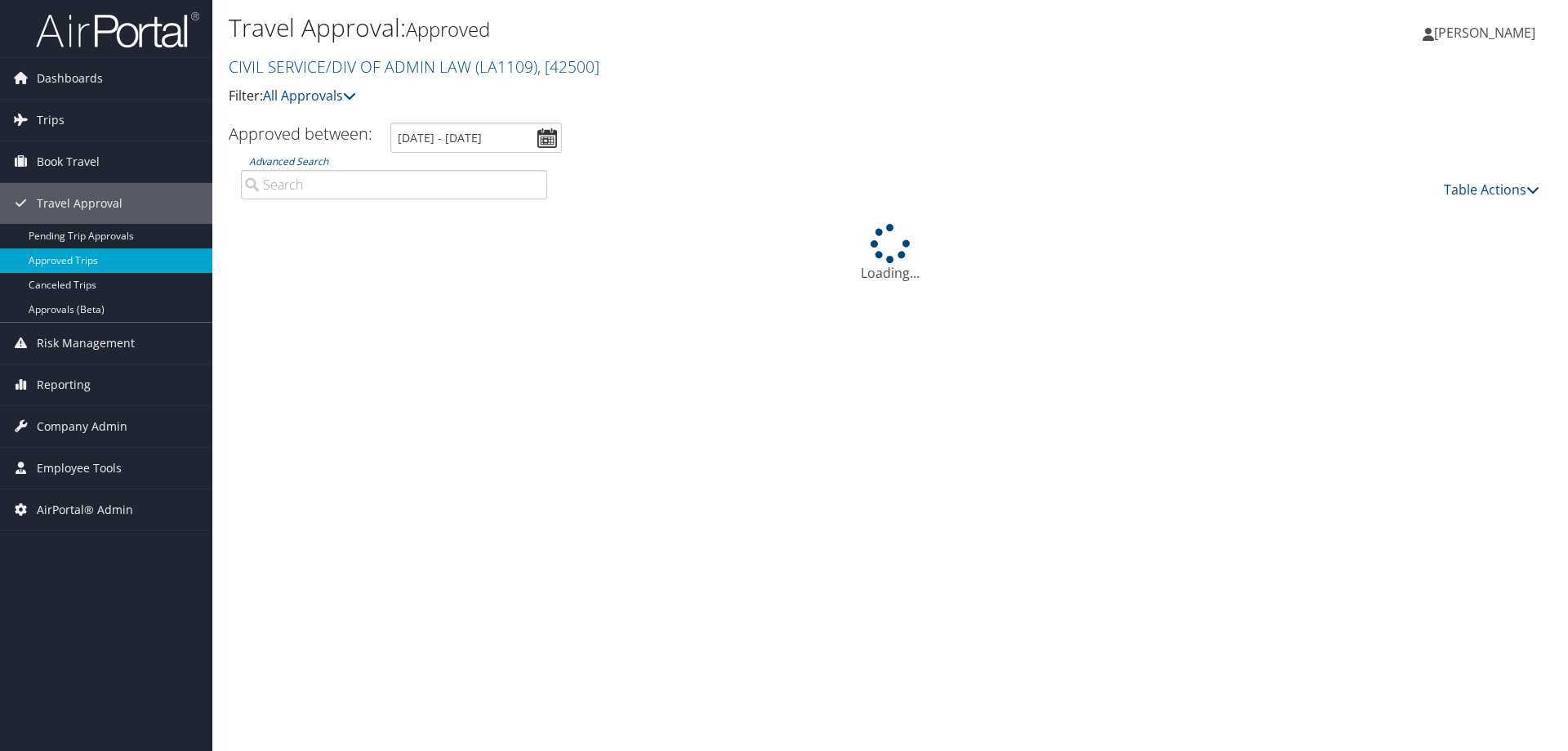
click at [347, 186] on input "Advanced Search" at bounding box center [394, 184] width 306 height 29
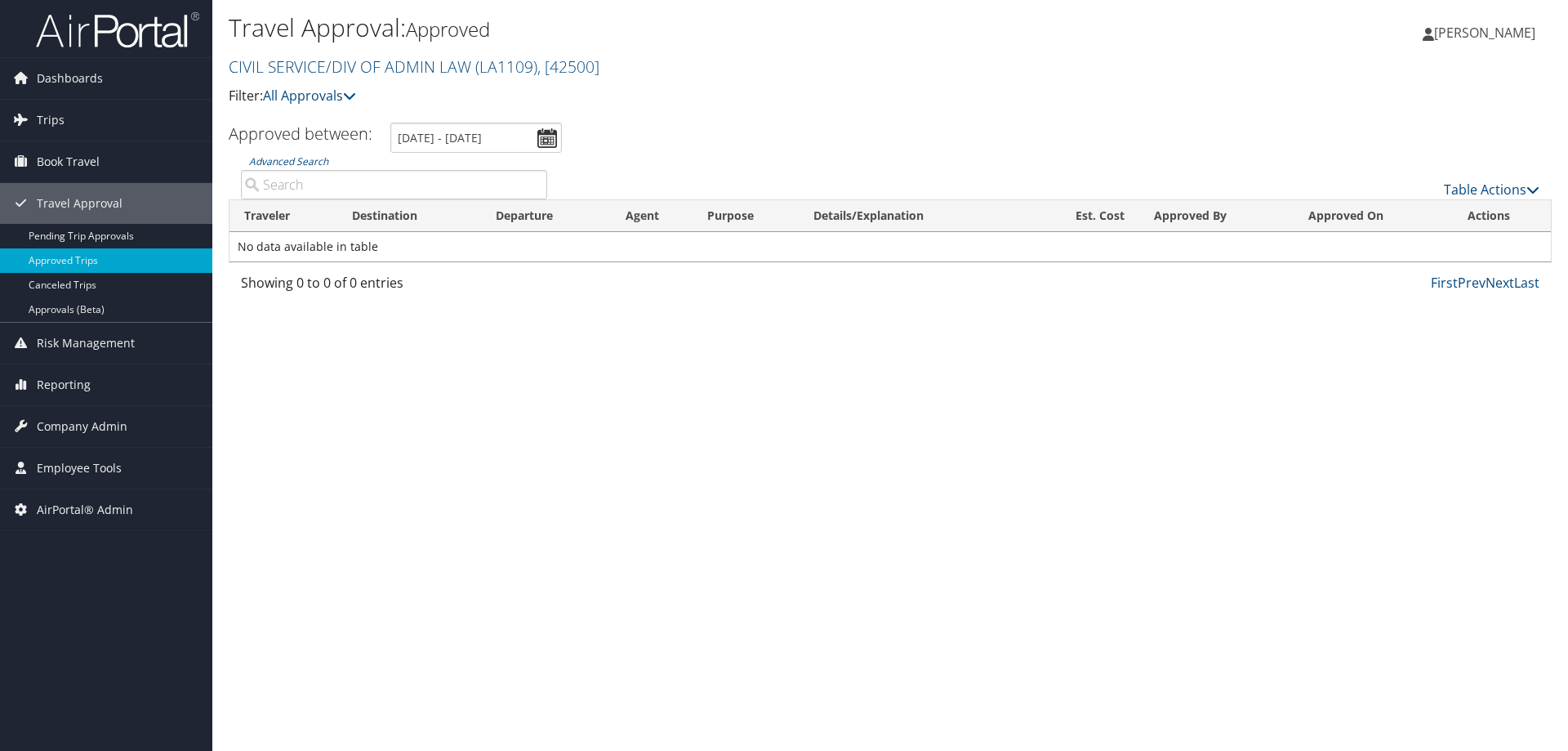
paste input "D81T3G"
type input "D81T3G"
click at [456, 629] on div "Travel Approval: Approved CIVIL SERVICE/DIV OF ADMIN LAW ( LA1109 ) , [ 42500 ]…" at bounding box center [890, 375] width 1356 height 751
click at [317, 163] on link "Advanced Search" at bounding box center [288, 161] width 80 height 14
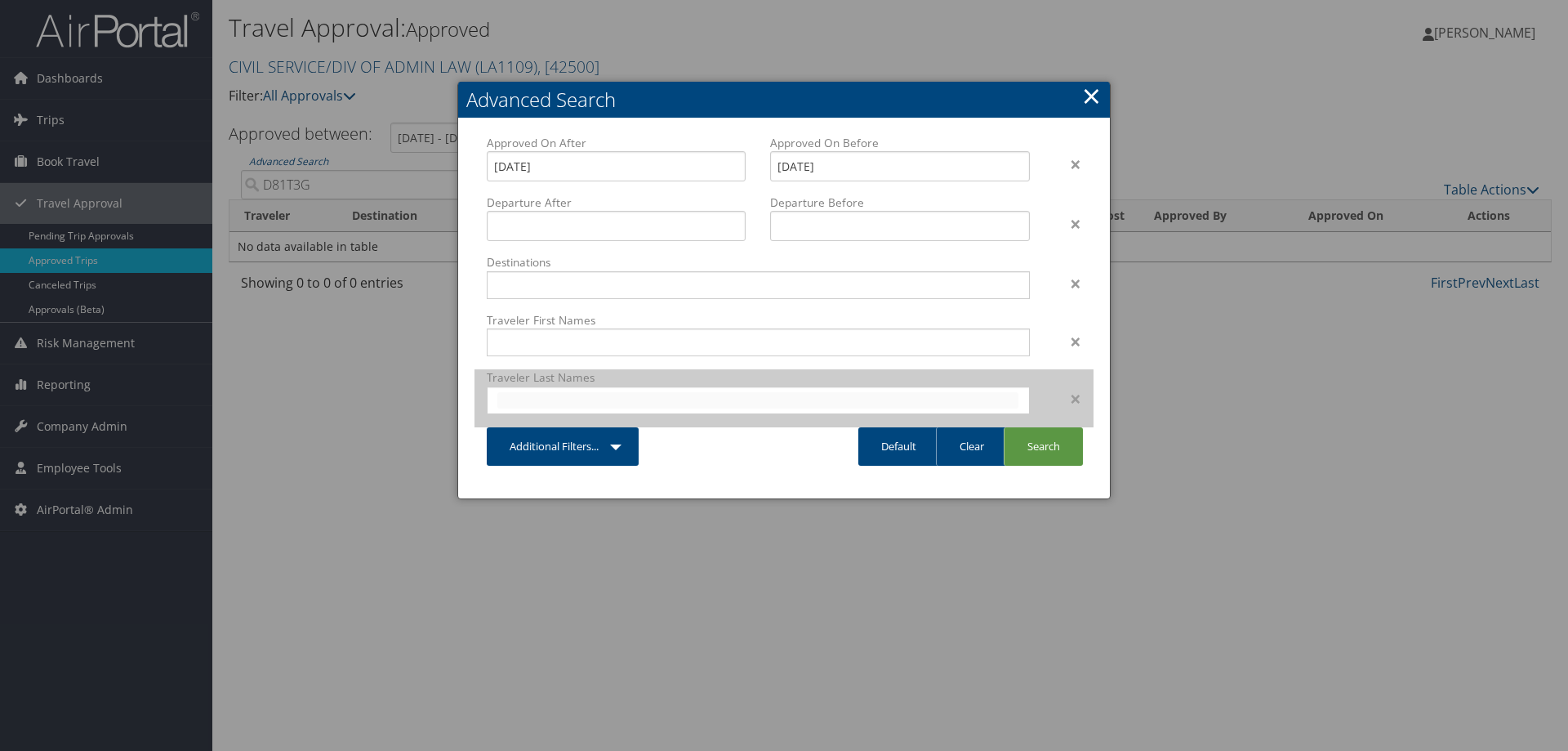
click at [573, 393] on input "text" at bounding box center [757, 400] width 521 height 16
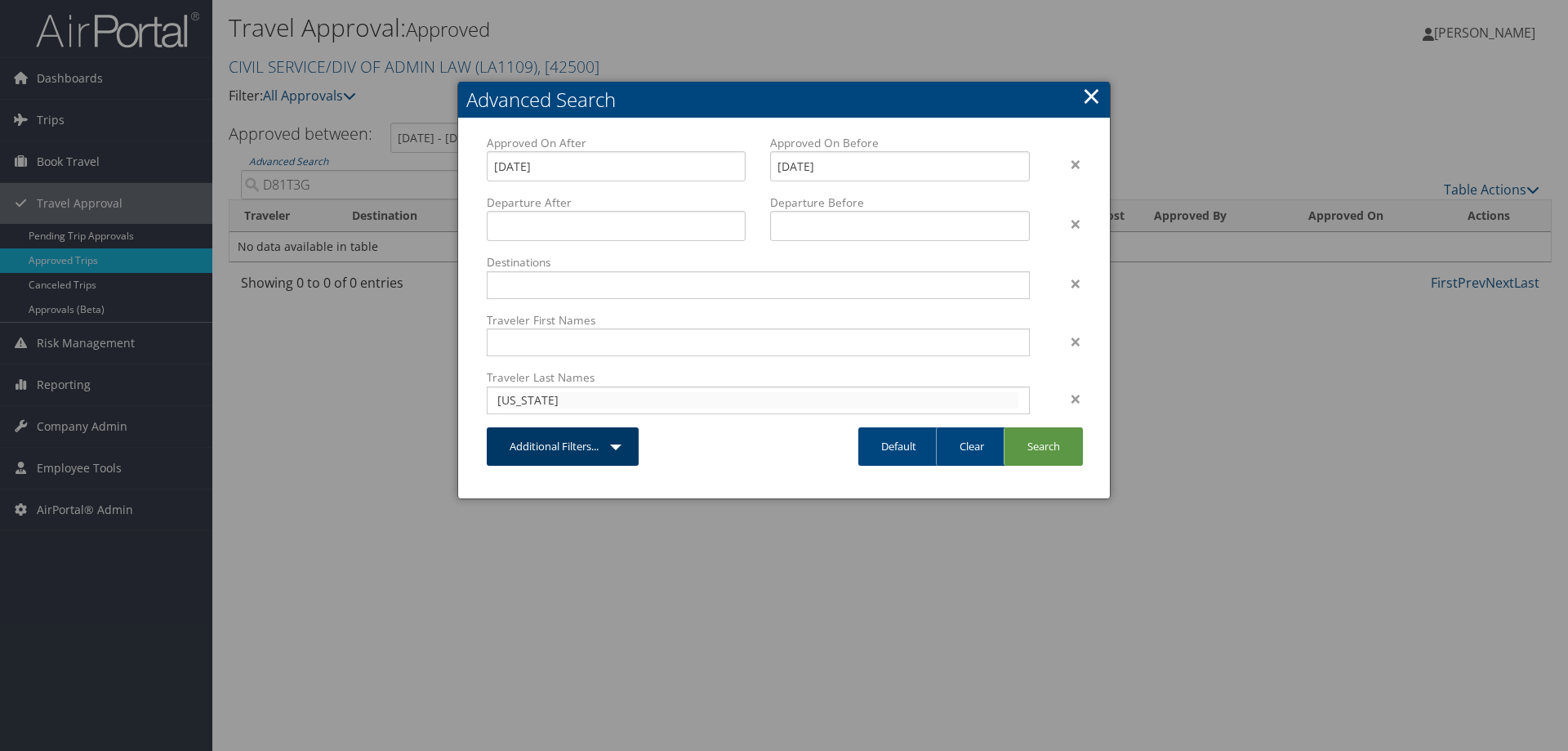
type input "washington"
click at [574, 459] on link "Additional Filters..." at bounding box center [562, 446] width 151 height 39
click at [622, 442] on link "Additional Filters..." at bounding box center [562, 446] width 151 height 39
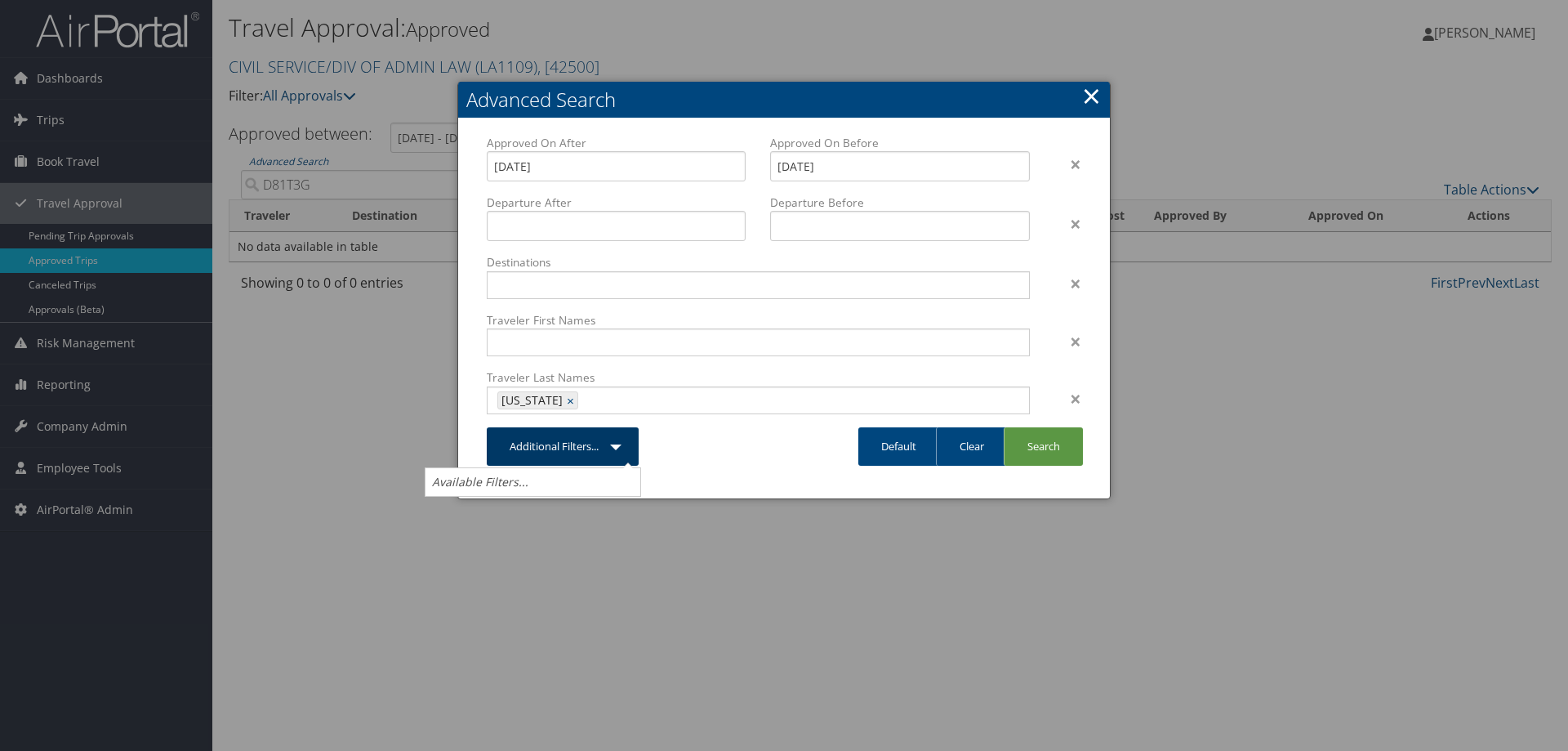
click at [622, 442] on link "Additional Filters..." at bounding box center [562, 446] width 151 height 39
click at [1038, 444] on link "Search" at bounding box center [1043, 446] width 80 height 39
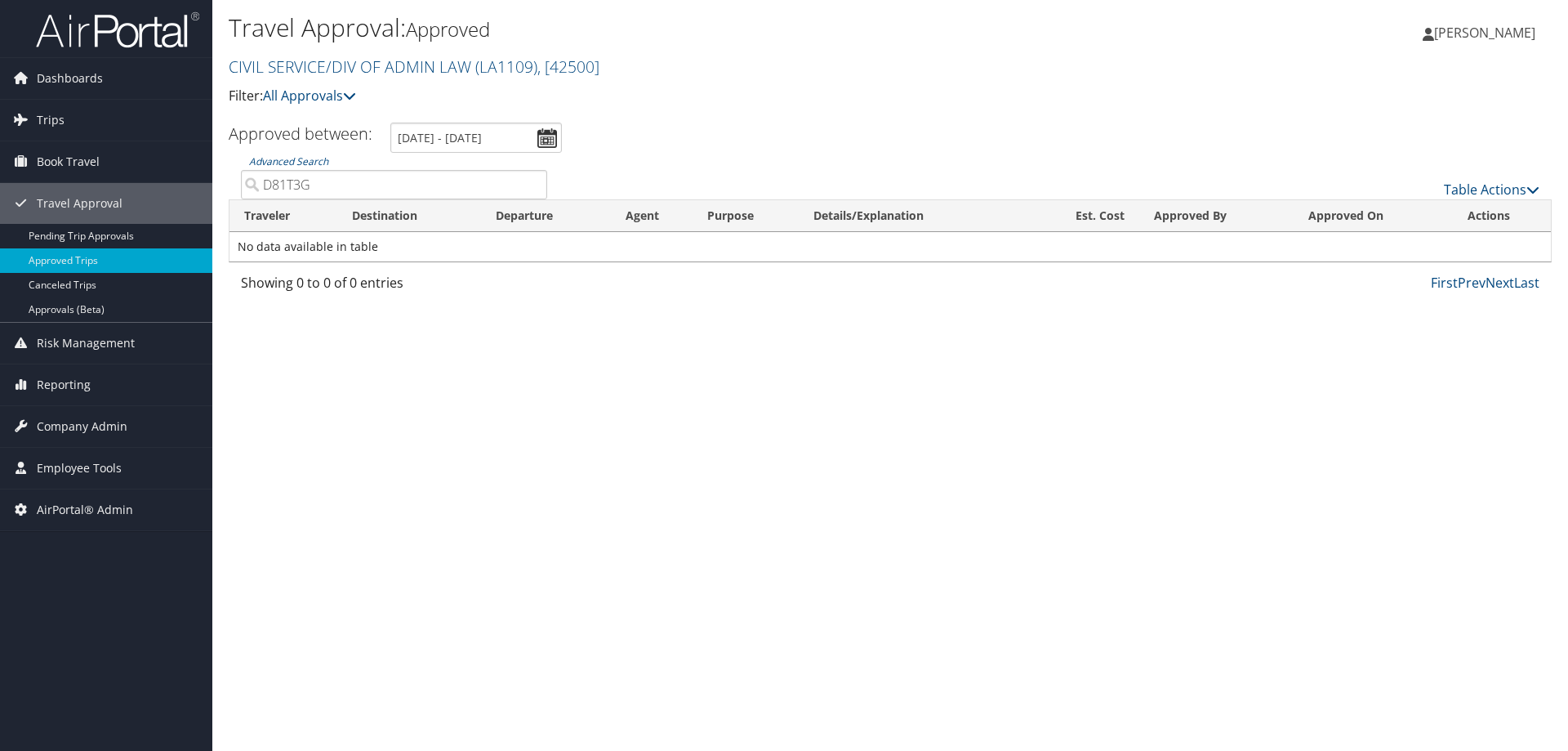
click at [532, 186] on input "D81T3G" at bounding box center [394, 184] width 306 height 29
click at [289, 158] on link "Advanced Search" at bounding box center [288, 161] width 80 height 14
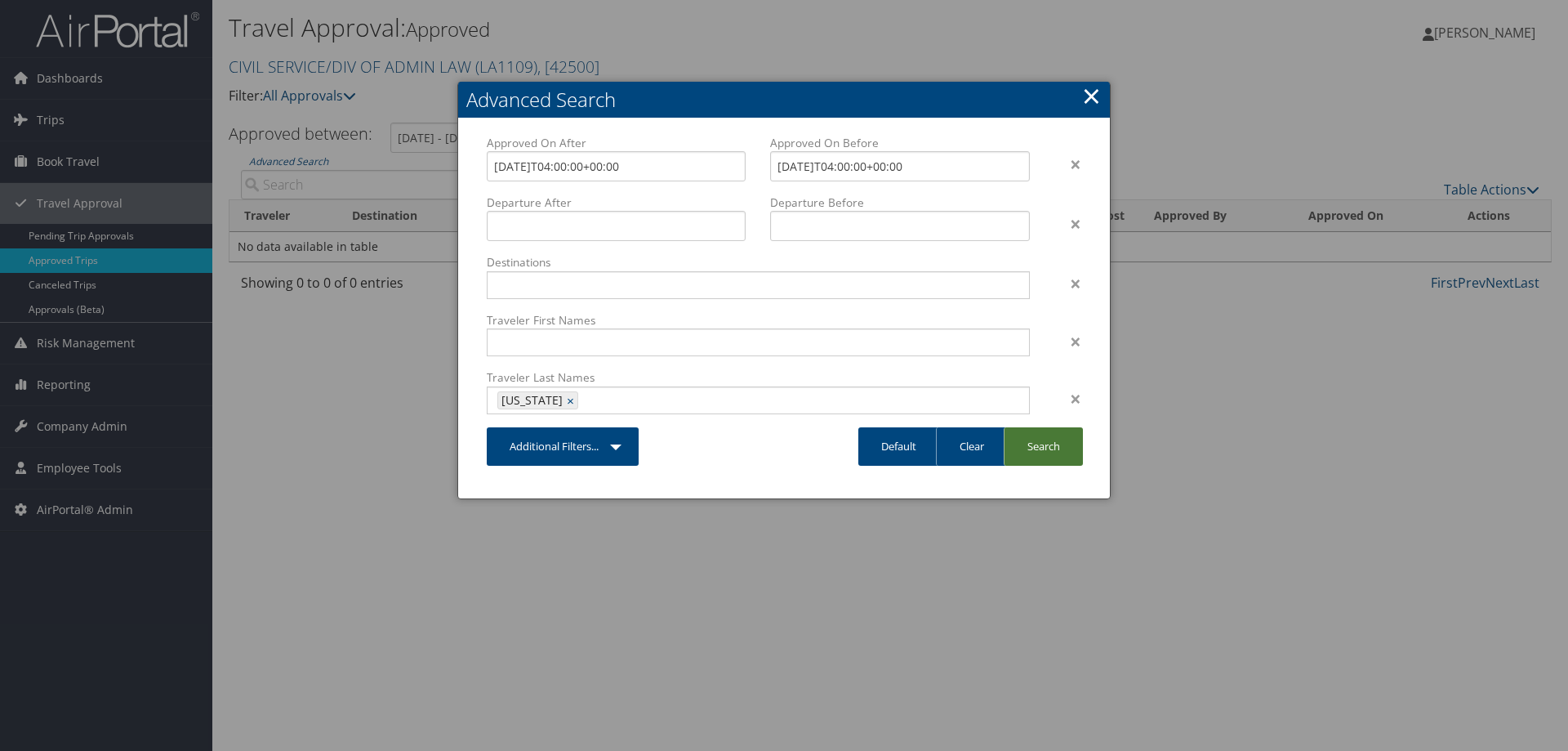
click at [1042, 447] on link "Search" at bounding box center [1043, 446] width 80 height 39
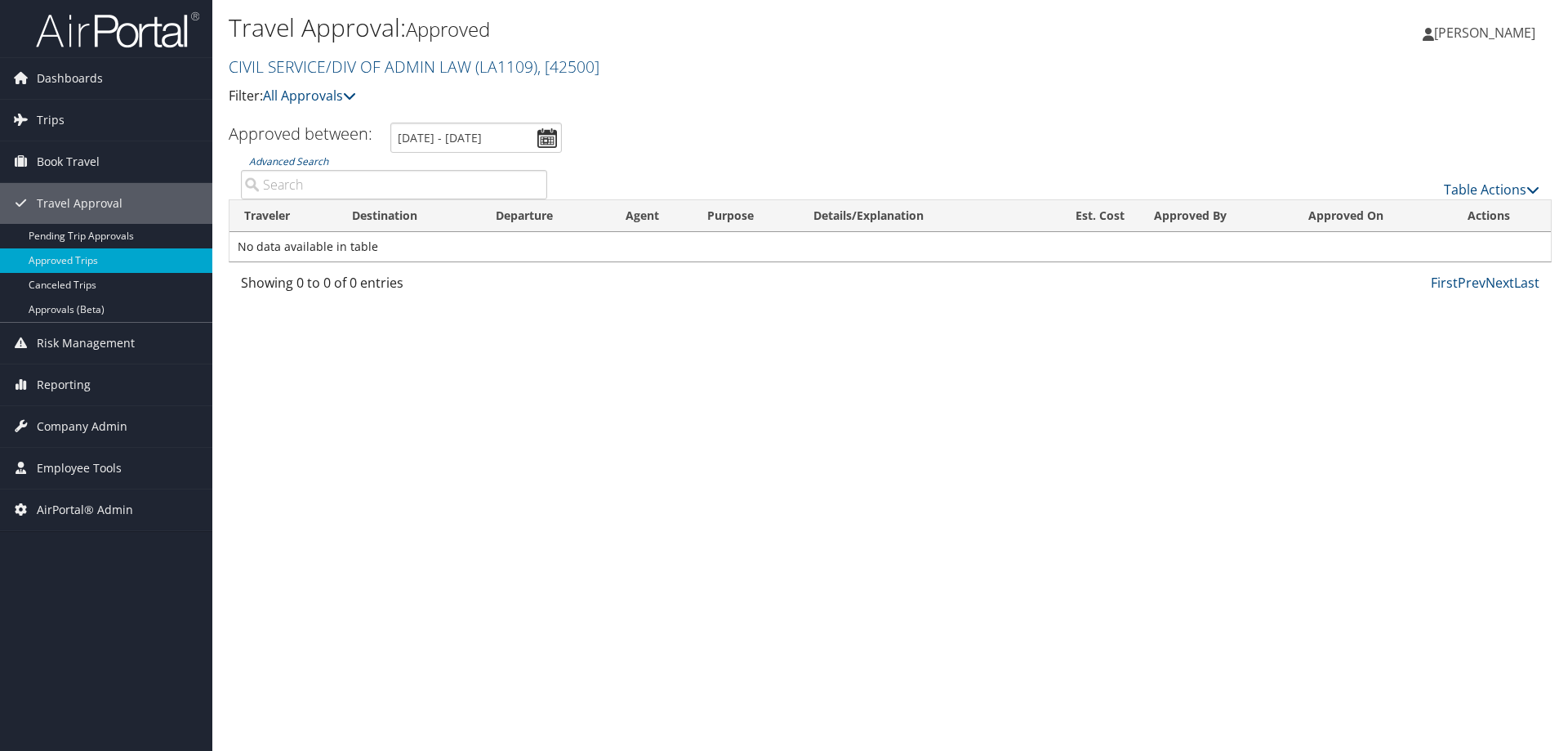
click at [309, 652] on div "Travel Approval: Approved CIVIL SERVICE/DIV OF ADMIN LAW ( LA1109 ) , [ 42500 ]…" at bounding box center [890, 375] width 1356 height 751
click at [76, 390] on span "Reporting" at bounding box center [63, 385] width 54 height 41
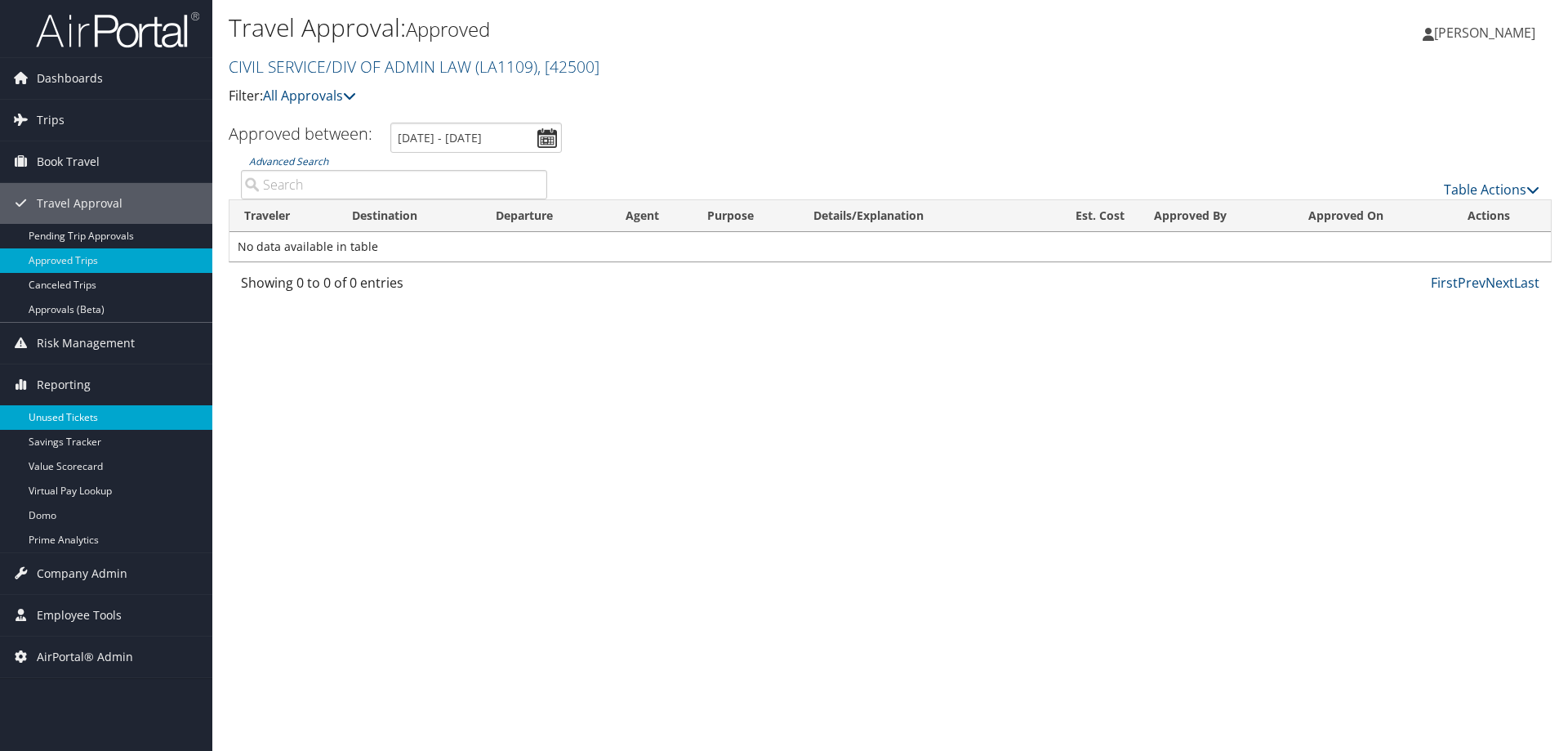
click at [71, 412] on link "Unused Tickets" at bounding box center [106, 417] width 212 height 25
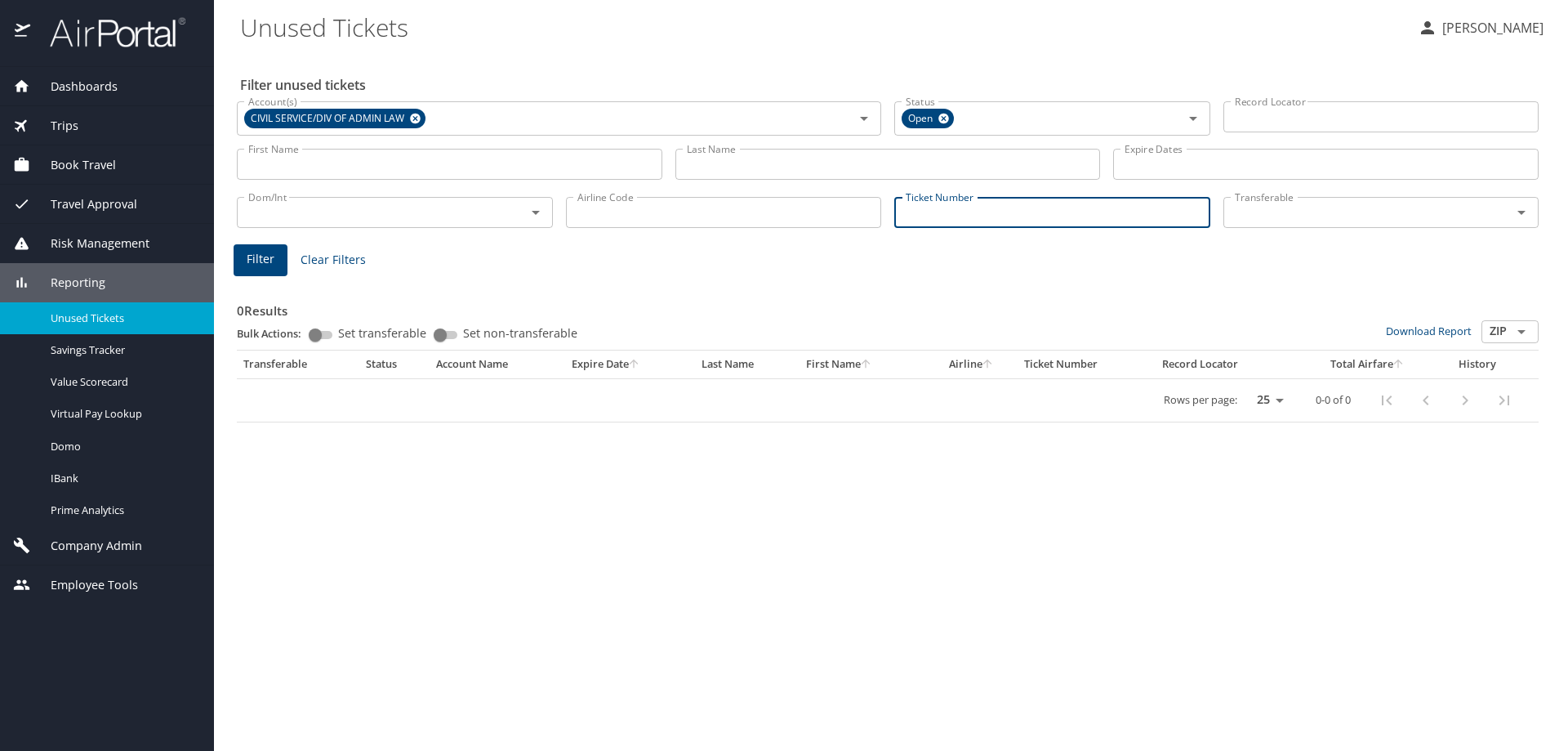
paste input "0068998721619"
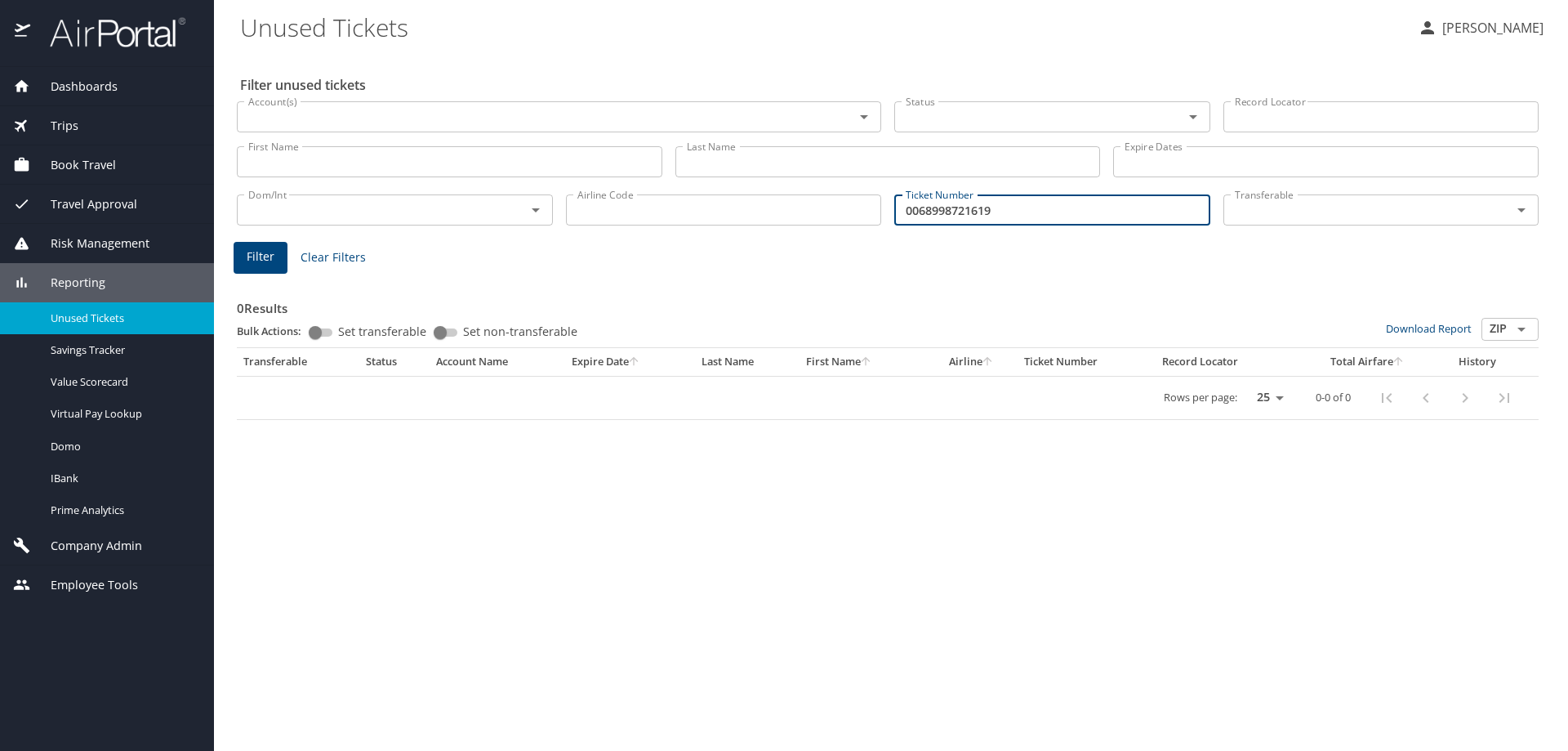
type input "0068998721619"
click at [260, 257] on span "Filter" at bounding box center [260, 257] width 27 height 21
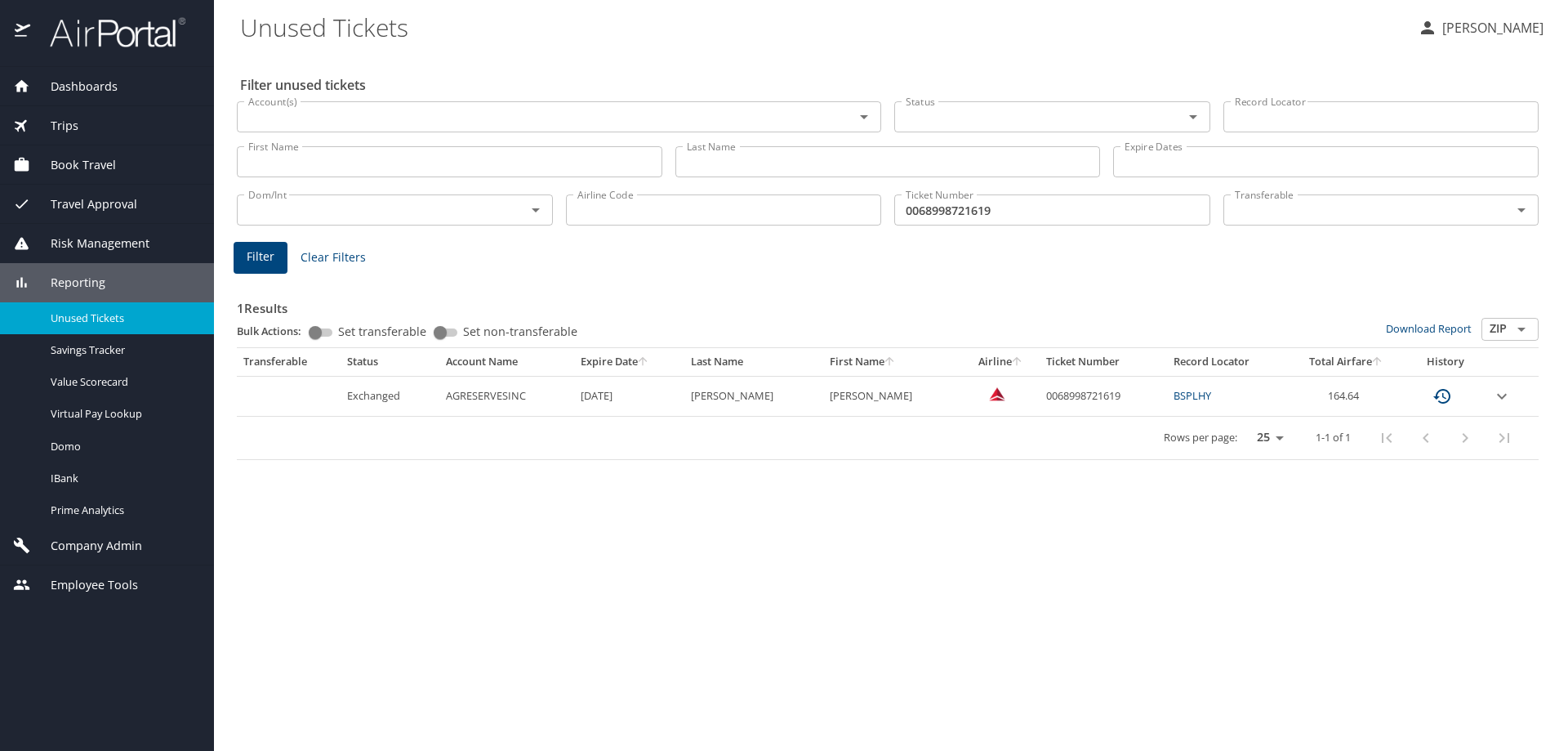
click at [1497, 390] on icon "expand row" at bounding box center [1501, 396] width 20 height 20
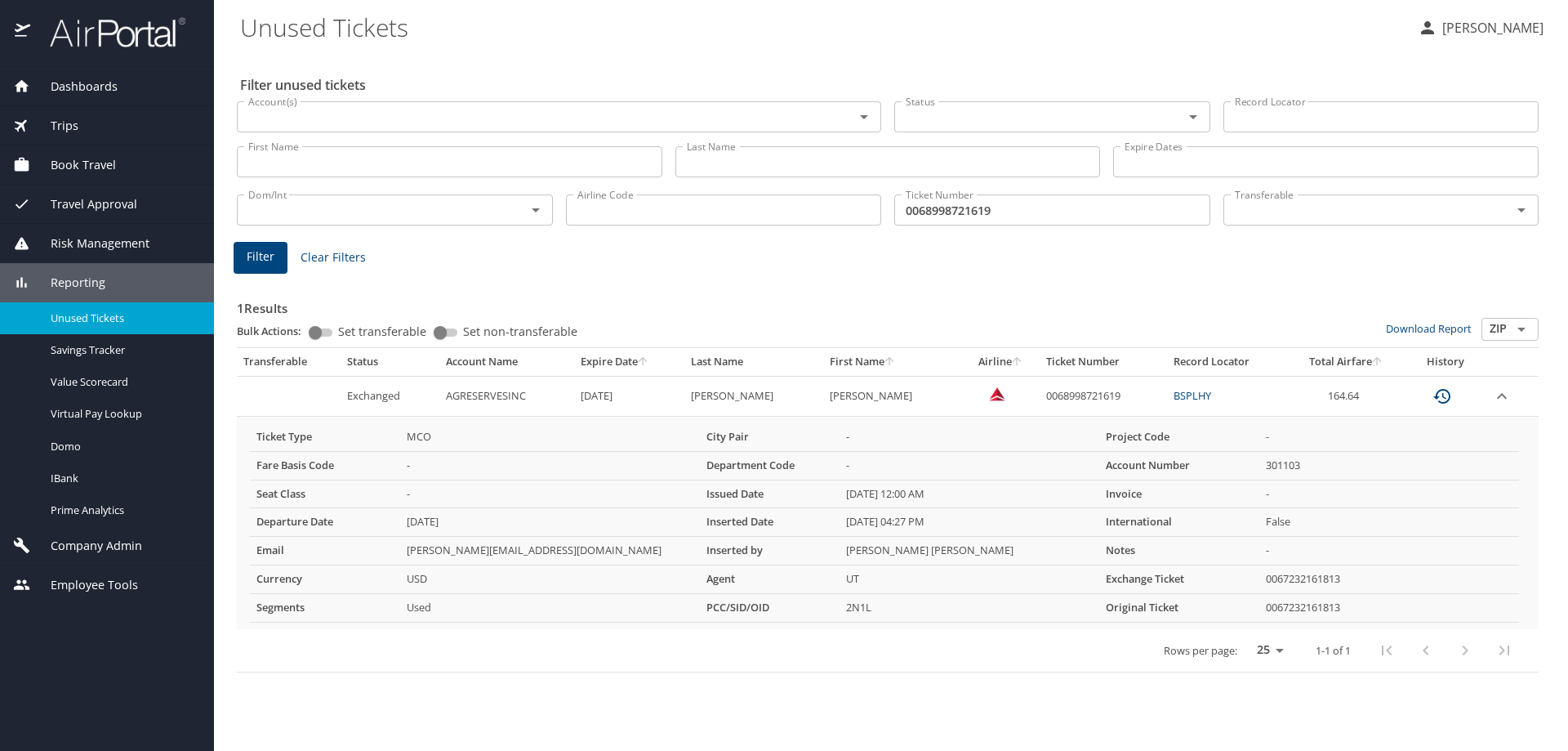
click at [1079, 396] on td "0068998721619" at bounding box center [1103, 396] width 128 height 40
copy td "0068998721619"
click at [110, 240] on span "Risk Management" at bounding box center [89, 243] width 119 height 18
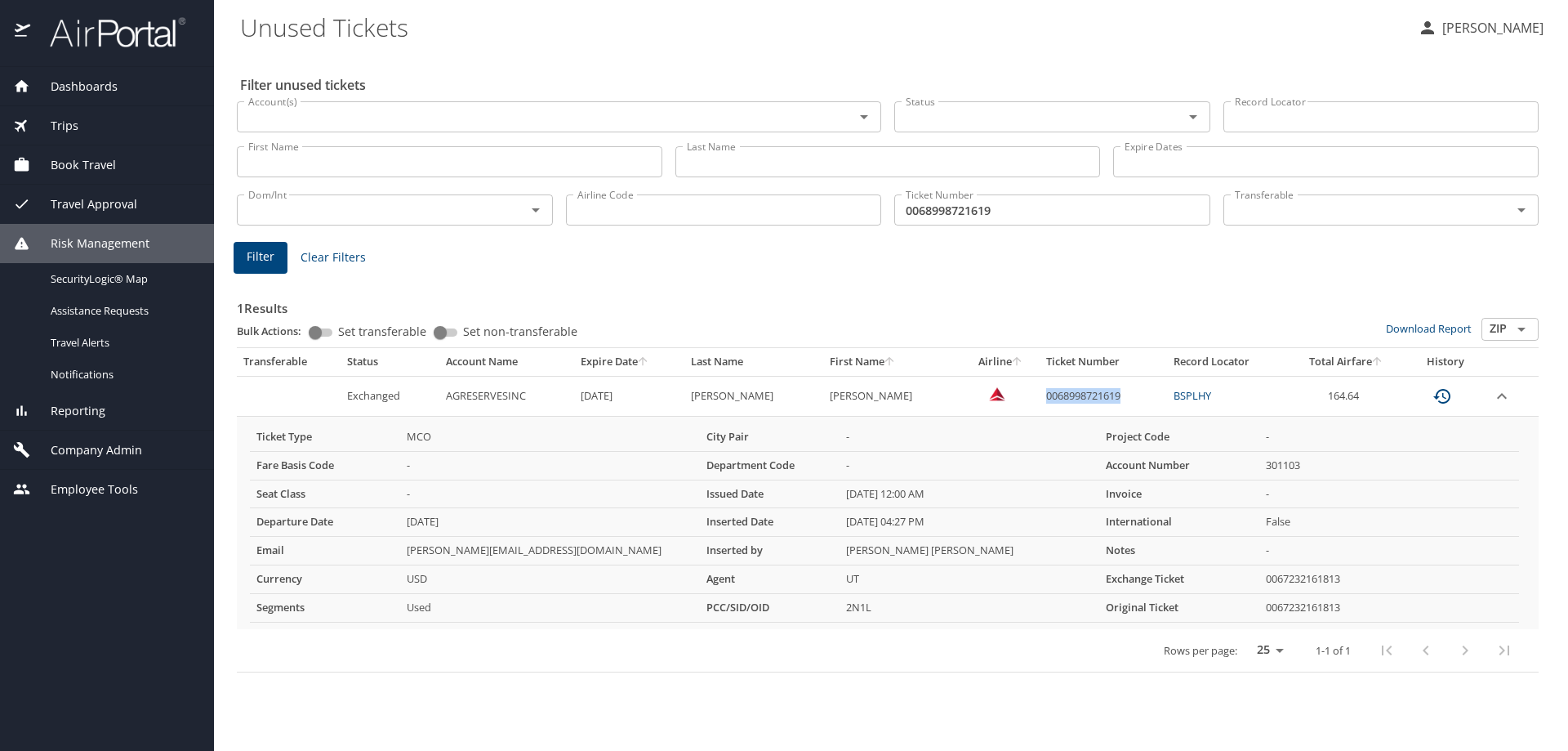
click at [110, 202] on span "Travel Approval" at bounding box center [83, 204] width 107 height 18
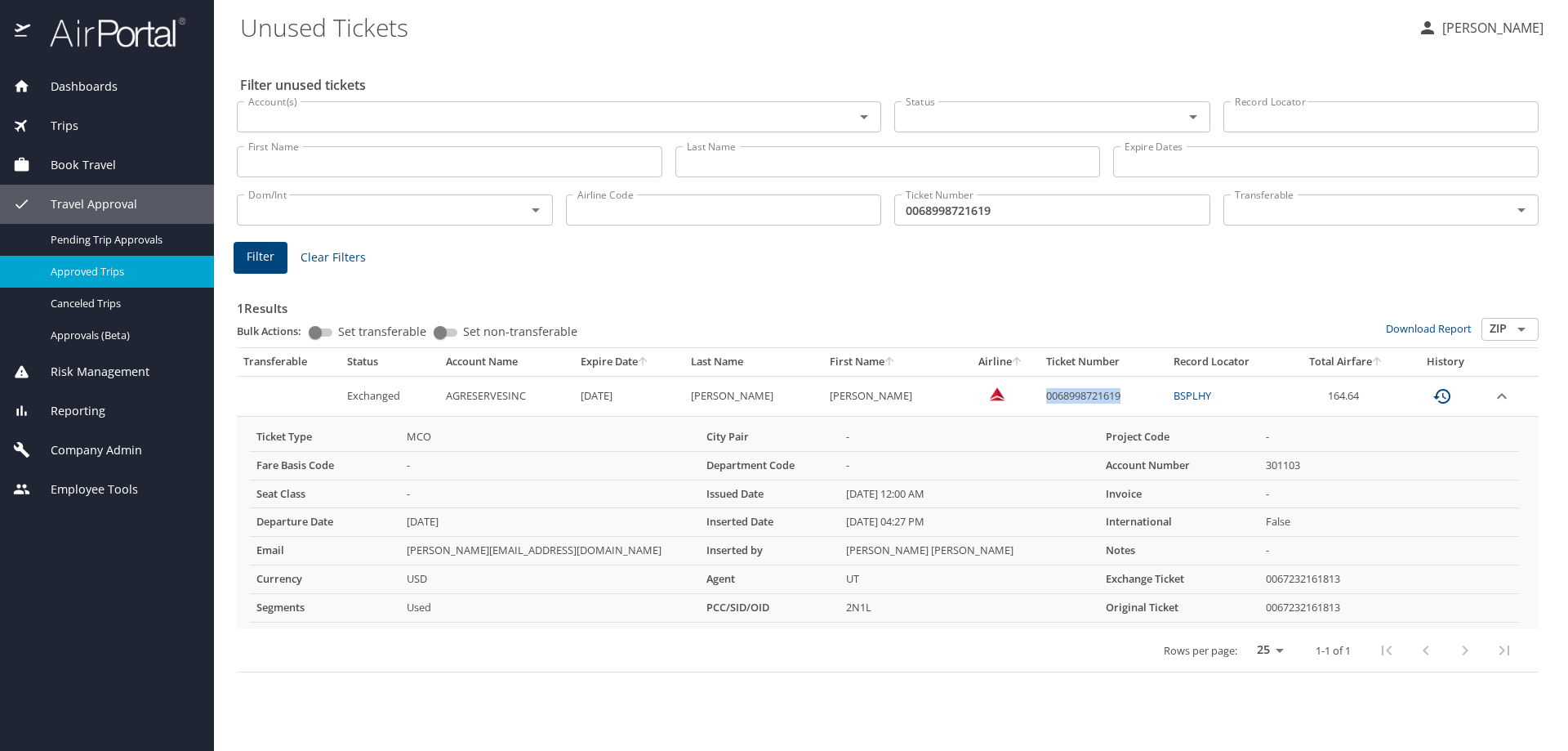
click at [100, 275] on span "Approved Trips" at bounding box center [122, 271] width 144 height 15
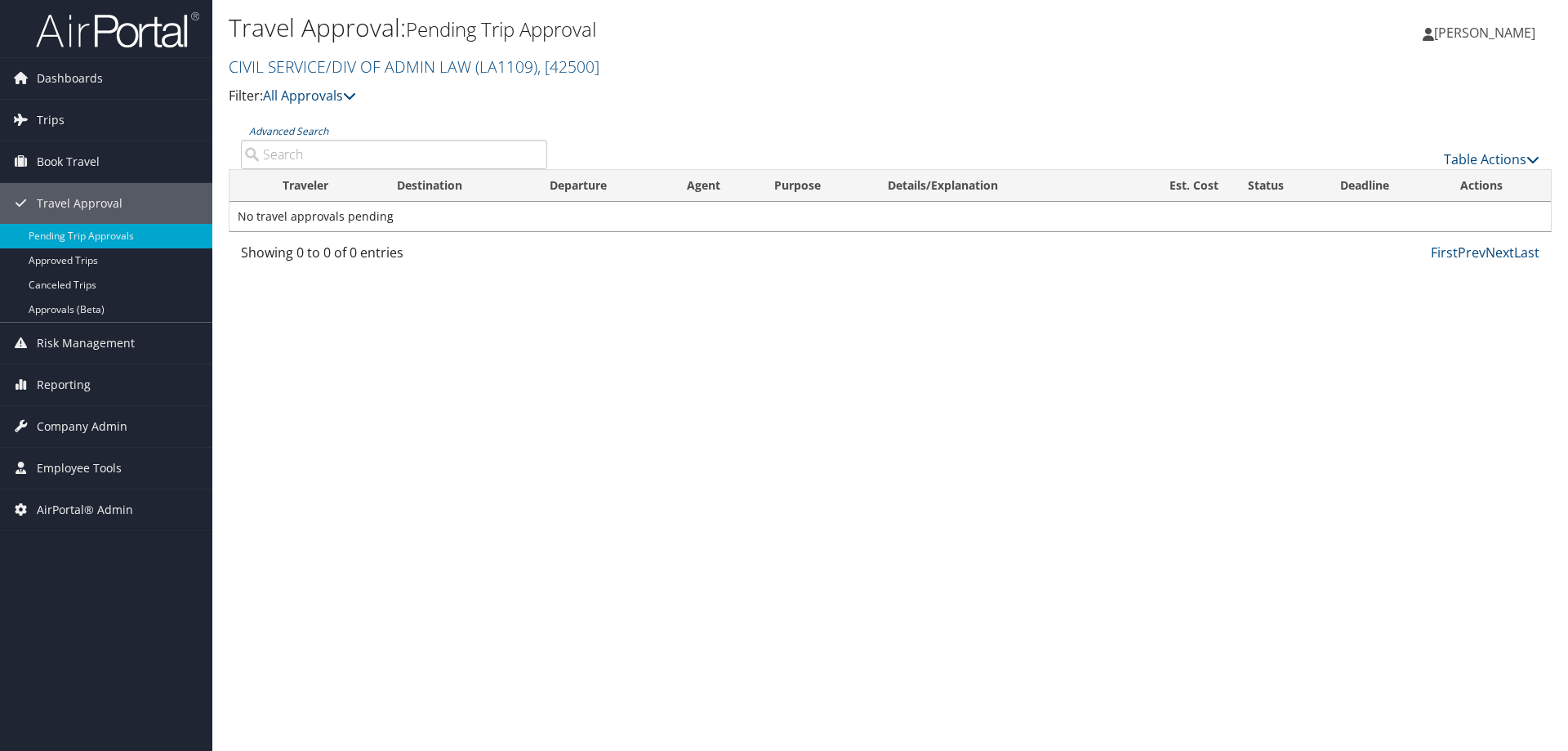
click at [365, 152] on input "Advanced Search" at bounding box center [394, 154] width 306 height 29
click at [317, 155] on input "Advanced Search" at bounding box center [394, 154] width 306 height 29
type input "d81t3g"
click at [70, 309] on link "Approvals (Beta)" at bounding box center [106, 309] width 212 height 25
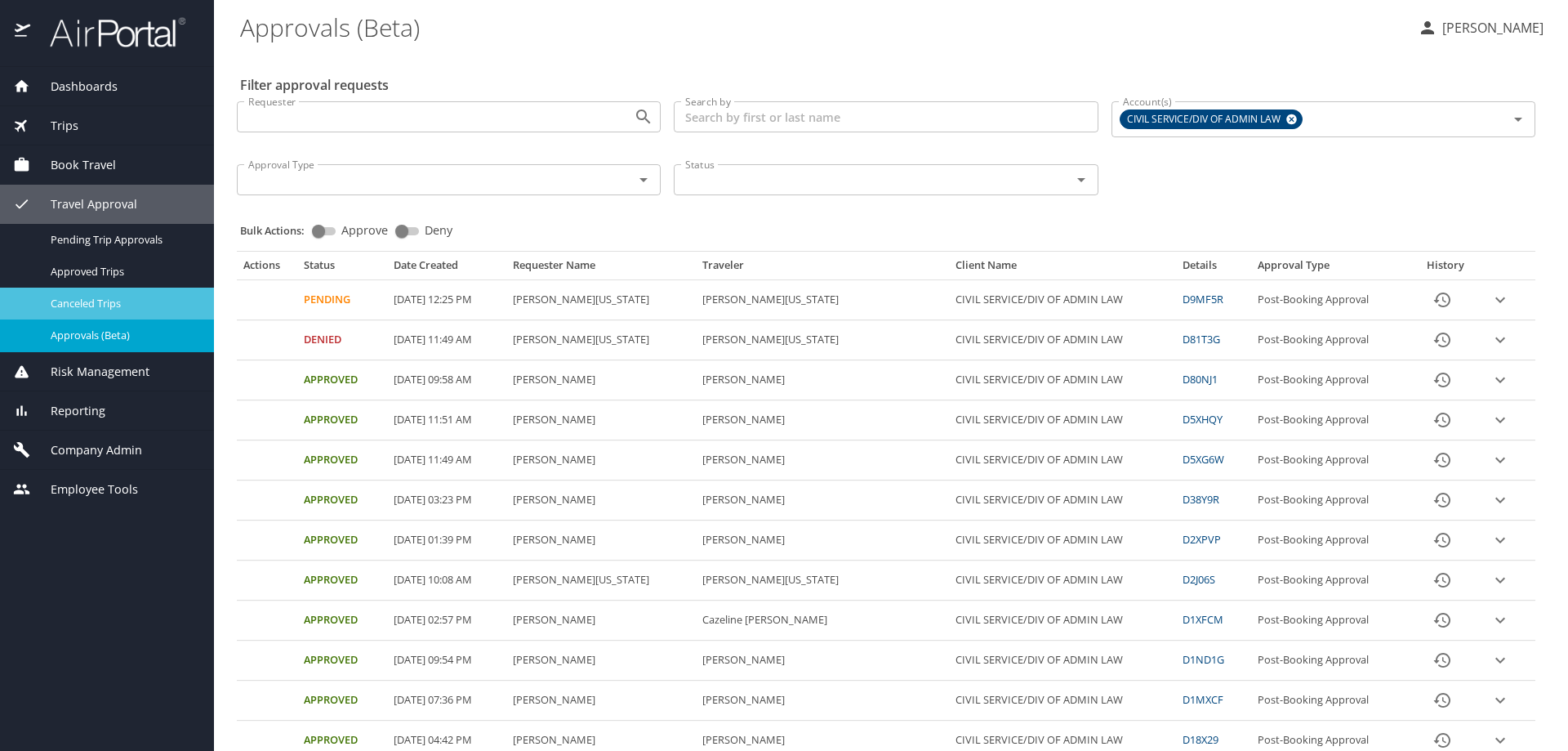
click at [96, 305] on span "Canceled Trips" at bounding box center [122, 303] width 144 height 15
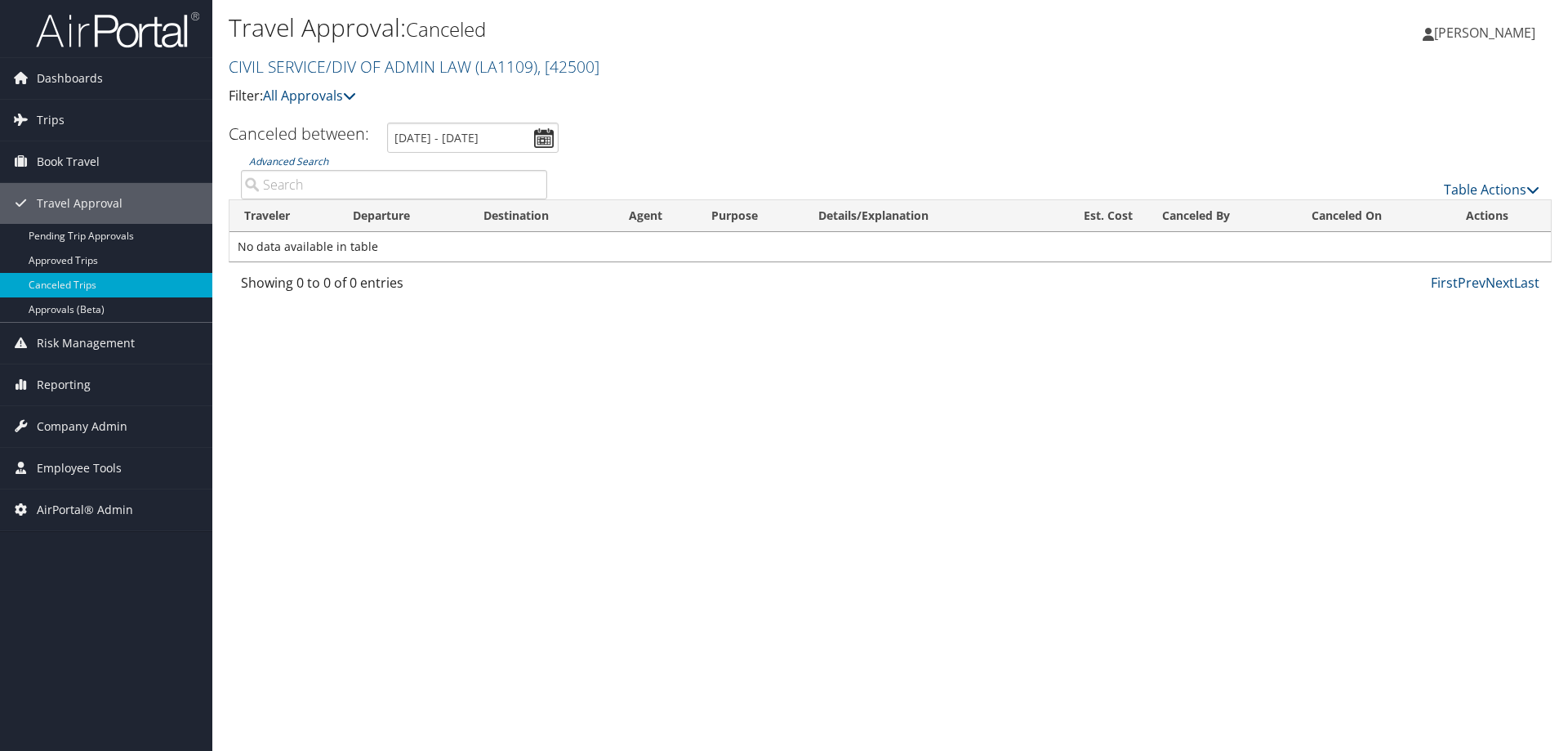
click at [385, 190] on input "Advanced Search" at bounding box center [394, 184] width 306 height 29
type input "d81t3g"
click at [365, 698] on div "Travel Approval: Canceled CIVIL SERVICE/DIV OF ADMIN LAW ( LA1109 ) , [ 42500 ]…" at bounding box center [890, 375] width 1356 height 751
click at [80, 384] on span "Reporting" at bounding box center [63, 385] width 54 height 41
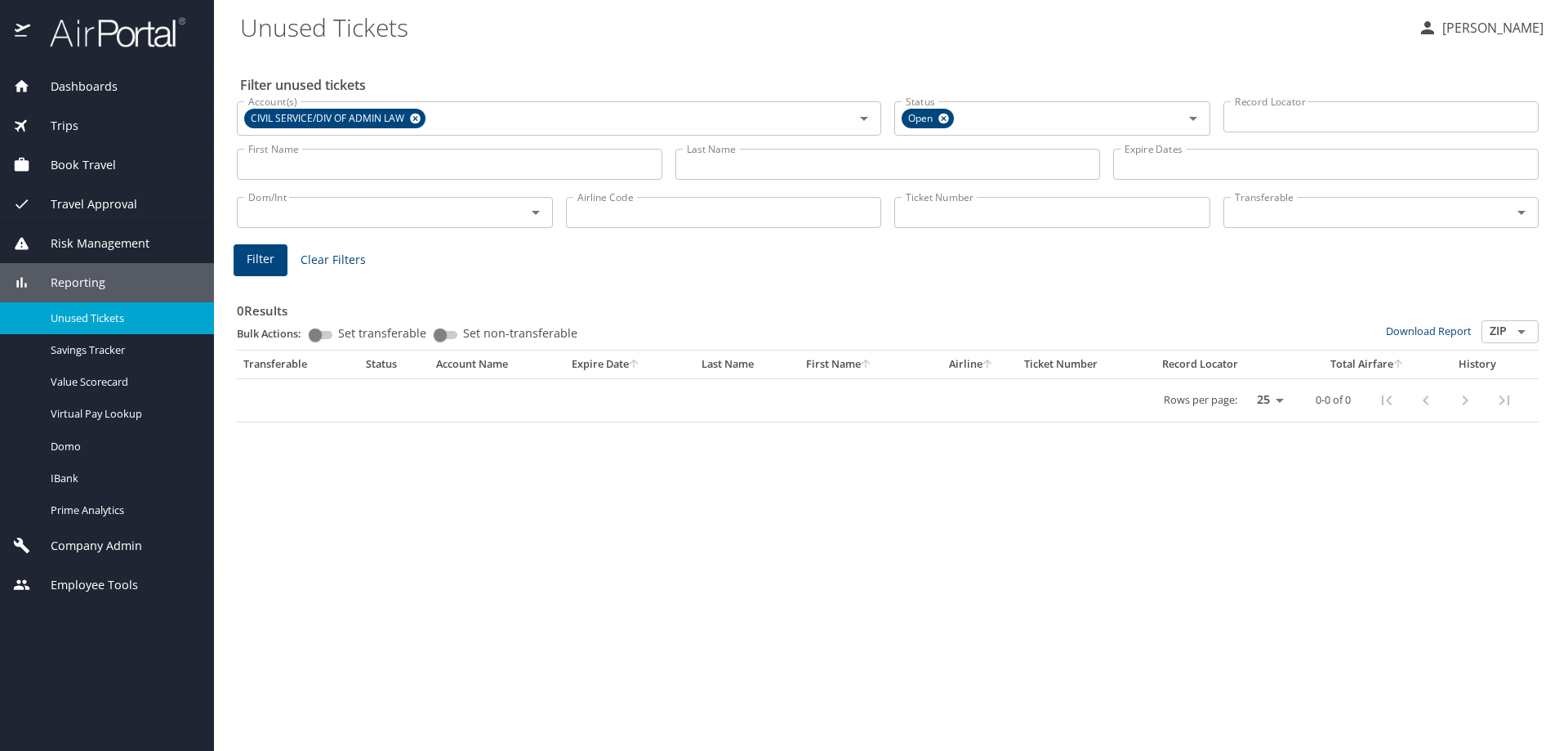
click at [1040, 218] on input "Ticket Number" at bounding box center [1052, 212] width 316 height 31
paste input "0068998721619"
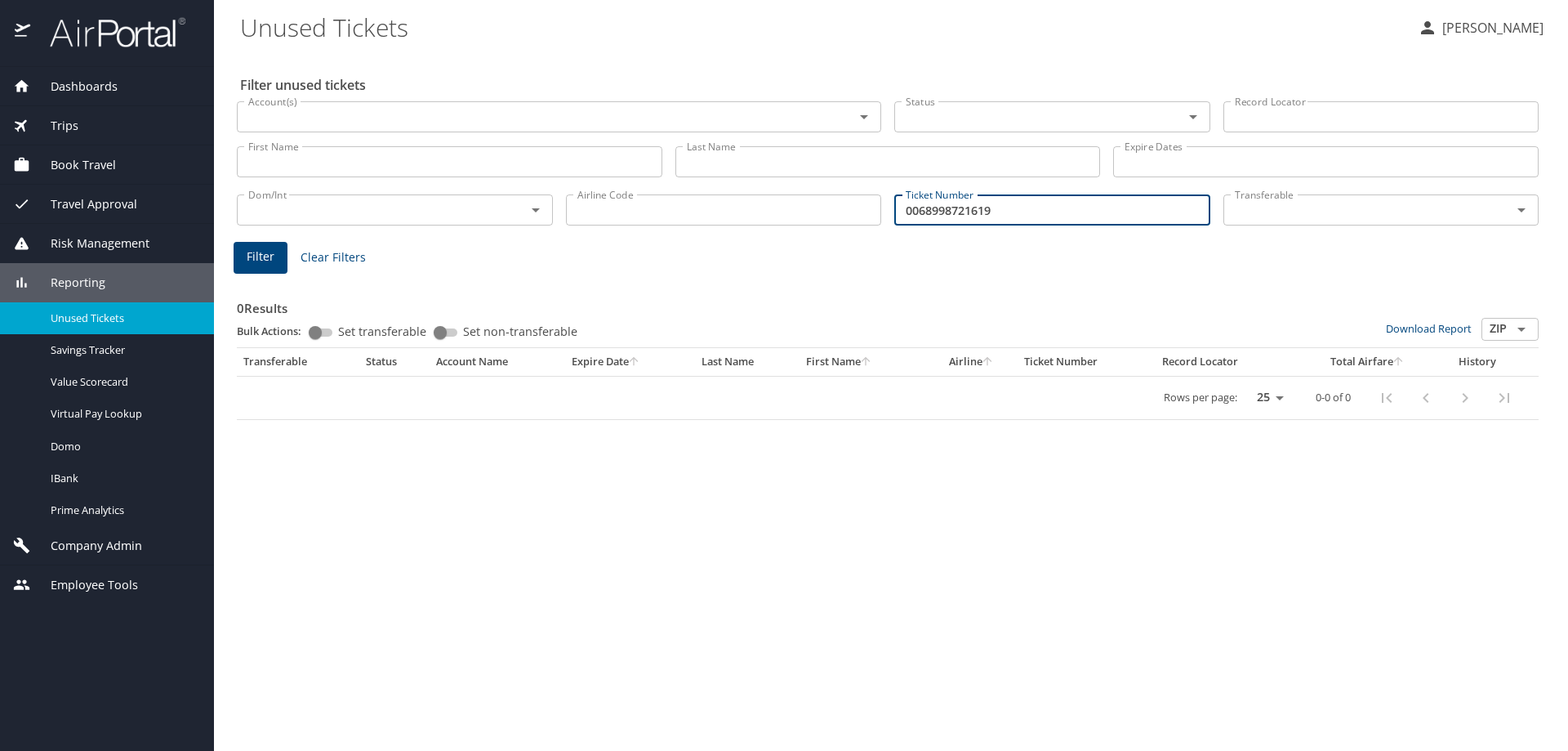
type input "0068998721619"
click at [272, 267] on button "Filter" at bounding box center [260, 257] width 54 height 32
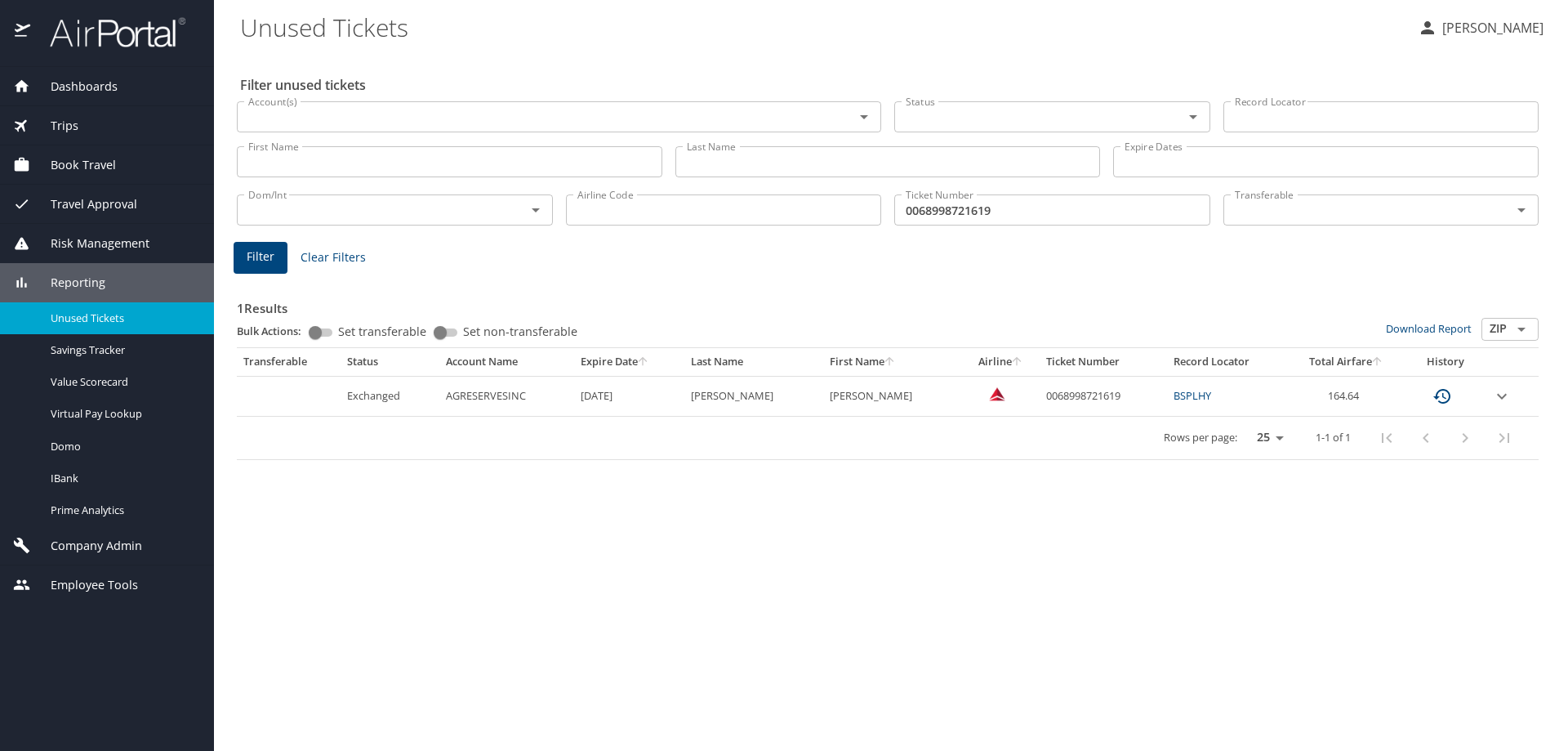
click at [1497, 401] on icon "expand row" at bounding box center [1501, 396] width 20 height 20
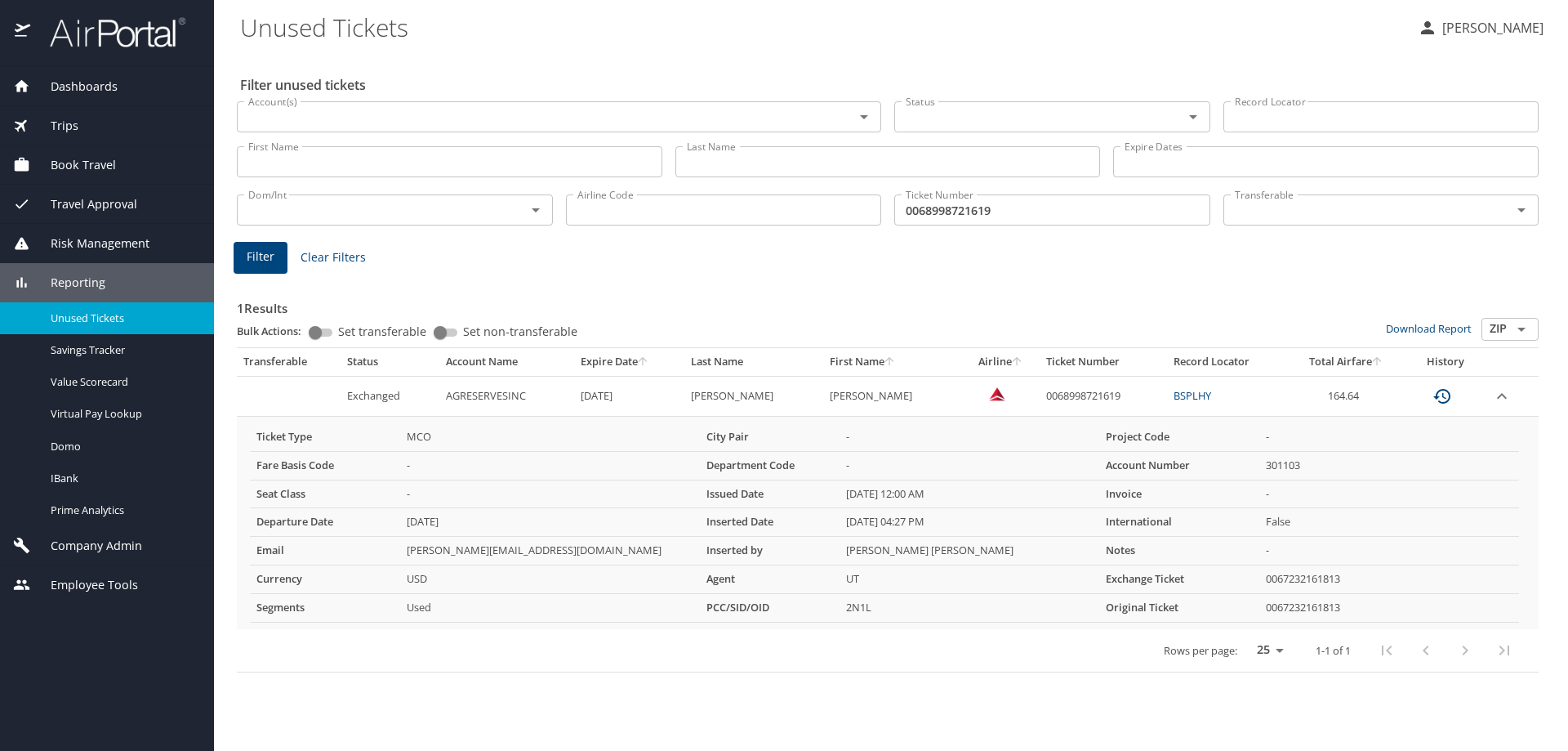
click at [120, 724] on div "Dashboards AirPortal 360™ Manager AirPortal 360™ Agent My Travel Dashboard Trip…" at bounding box center [107, 408] width 214 height 684
